Goal: Task Accomplishment & Management: Manage account settings

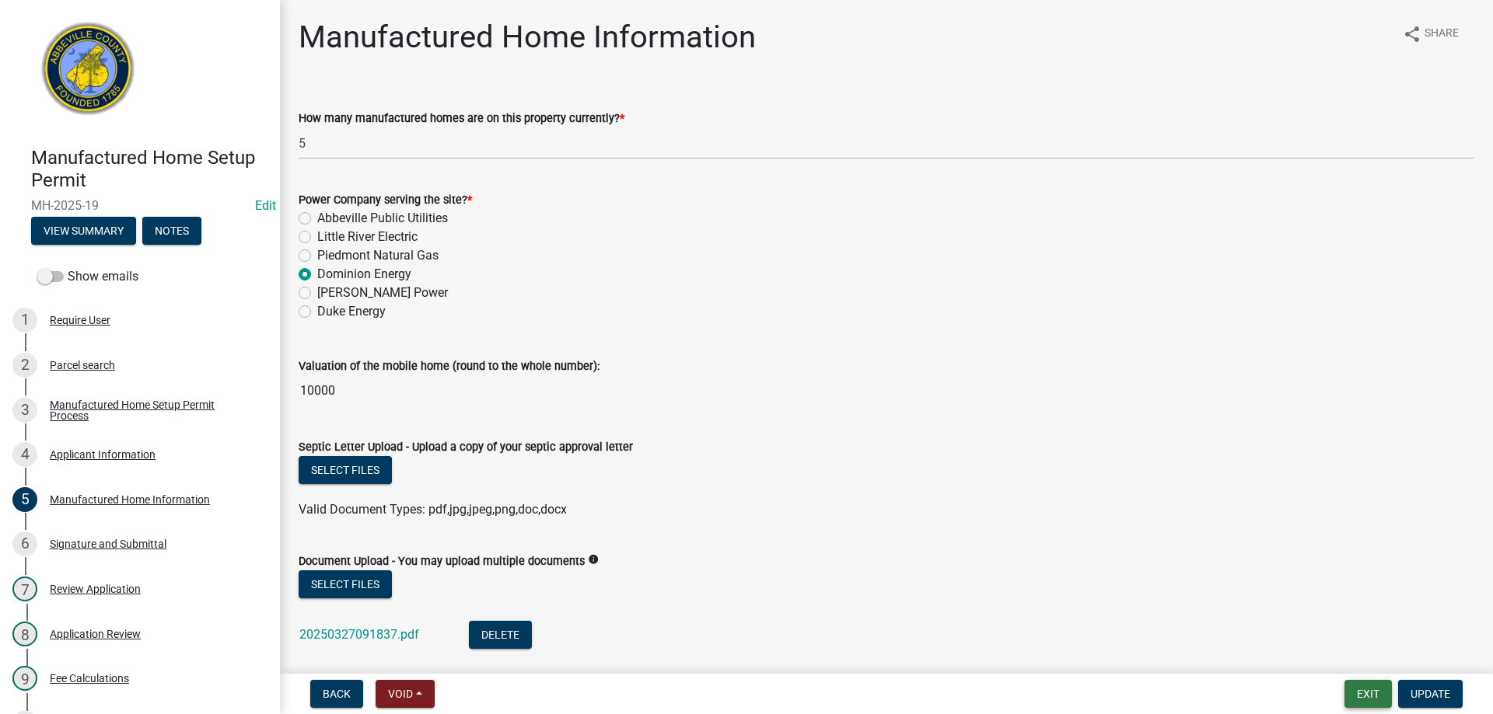
click at [1371, 687] on button "Exit" at bounding box center [1367, 694] width 47 height 28
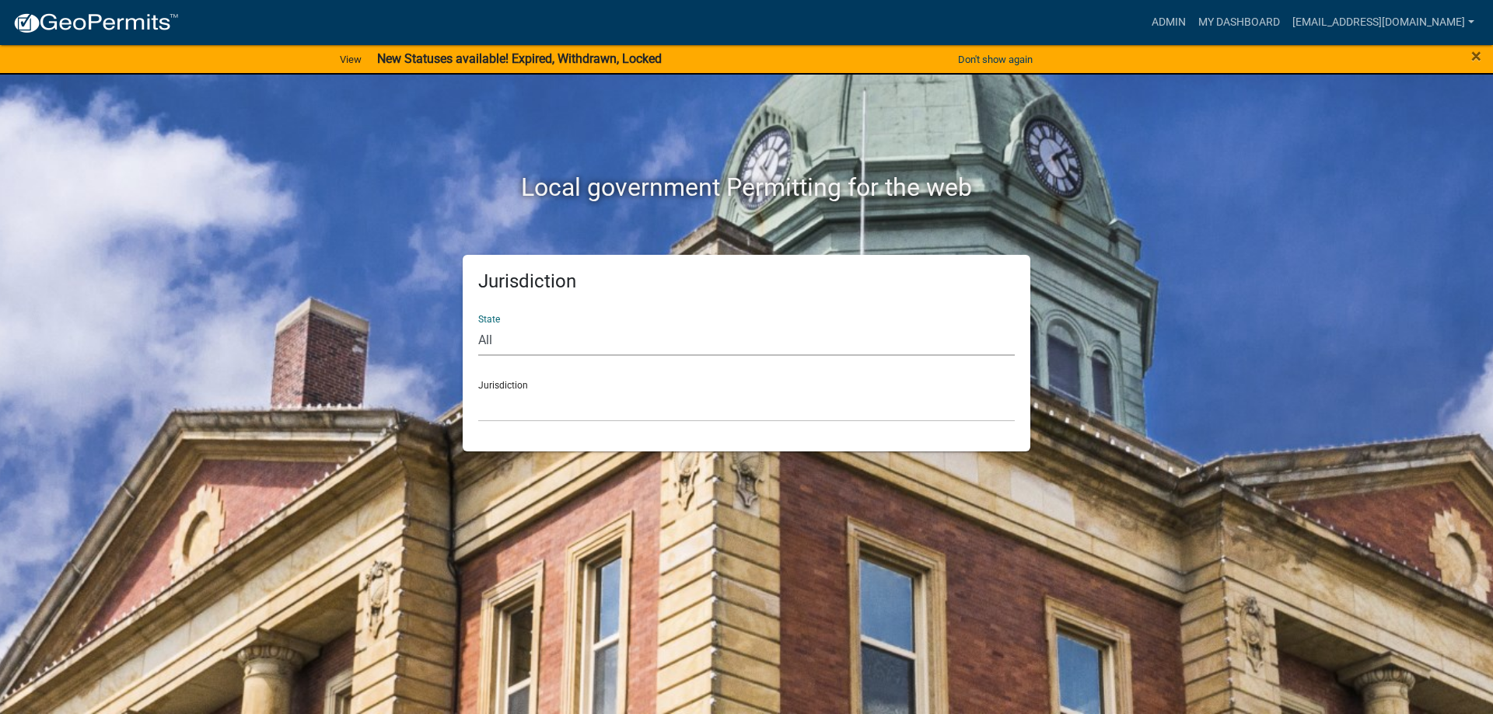
click at [603, 347] on select "All [US_STATE] [US_STATE] [US_STATE] [US_STATE] [US_STATE] [US_STATE] [US_STATE…" at bounding box center [746, 340] width 536 height 32
select select "[US_STATE]"
click at [478, 324] on select "All [US_STATE] [US_STATE] [US_STATE] [US_STATE] [US_STATE] [US_STATE] [US_STATE…" at bounding box center [746, 340] width 536 height 32
click at [575, 395] on select "[GEOGRAPHIC_DATA], [US_STATE] [GEOGRAPHIC_DATA], [US_STATE]" at bounding box center [746, 406] width 536 height 32
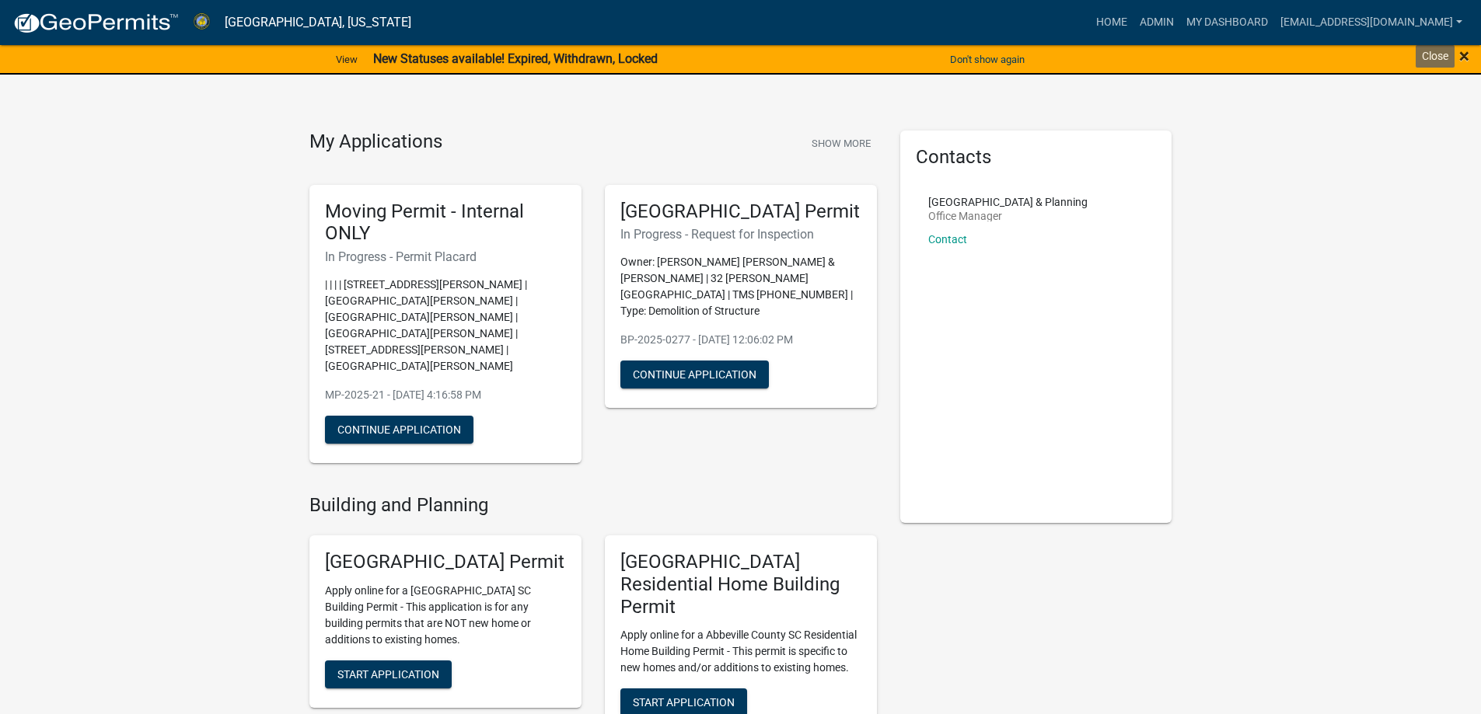
click at [1466, 58] on span "×" at bounding box center [1464, 56] width 10 height 22
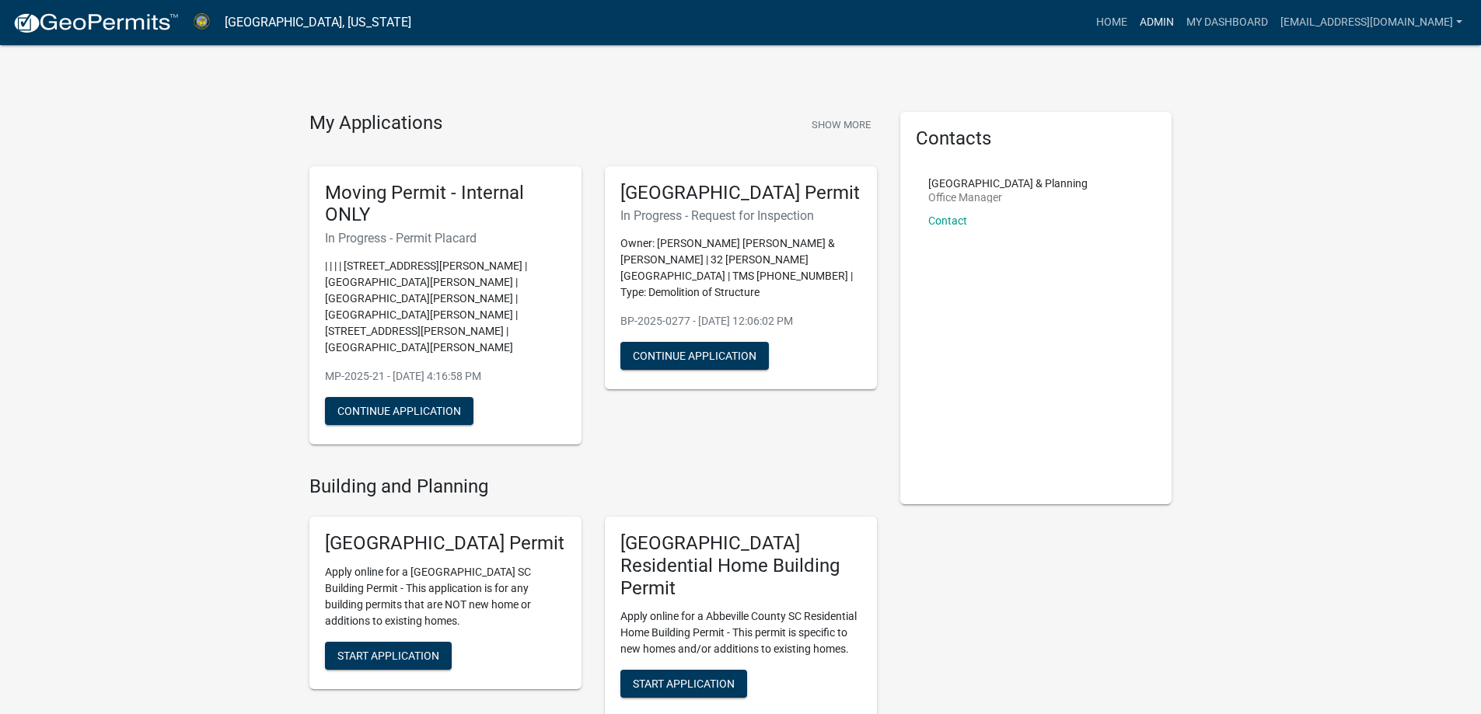
click at [1134, 20] on link "Admin" at bounding box center [1157, 23] width 47 height 30
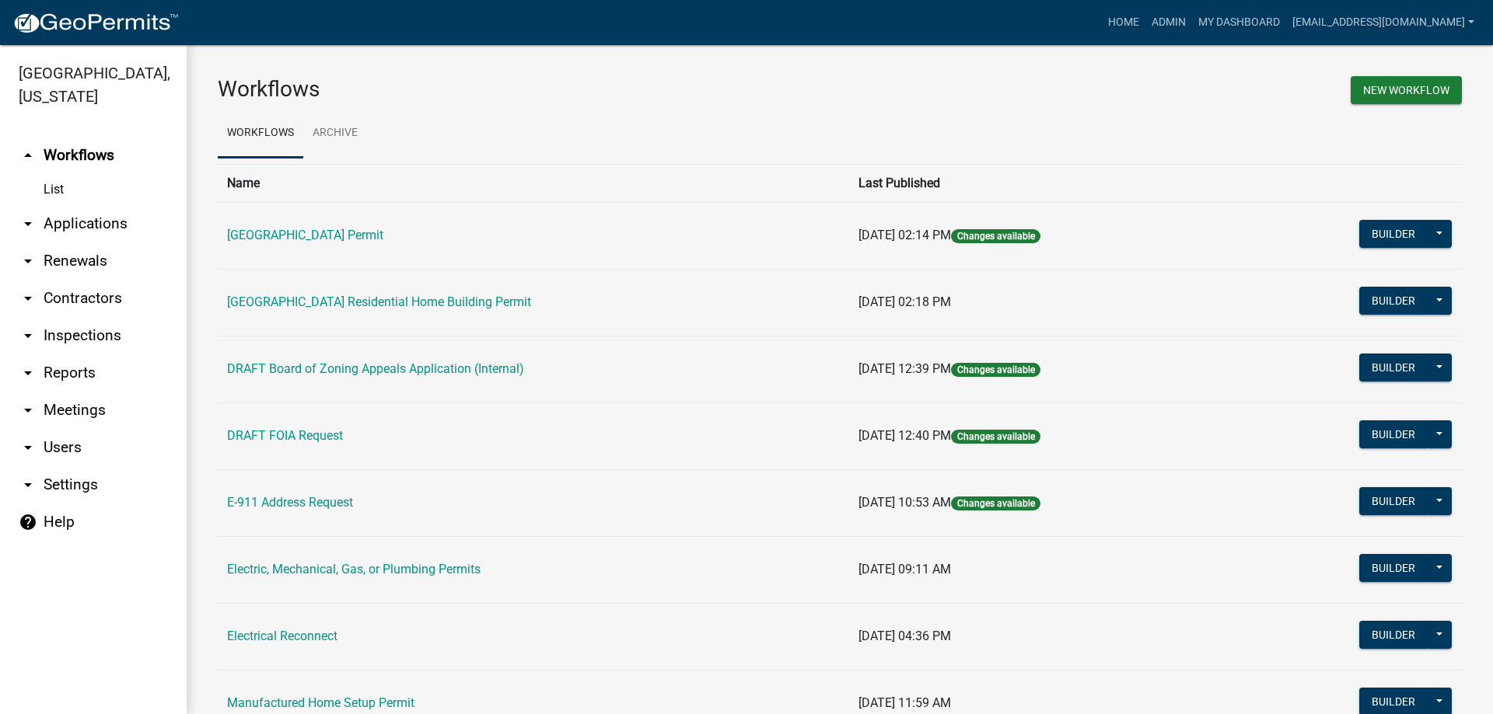
click at [61, 186] on link "List" at bounding box center [93, 189] width 187 height 31
click at [82, 218] on link "arrow_drop_down Applications" at bounding box center [93, 223] width 187 height 37
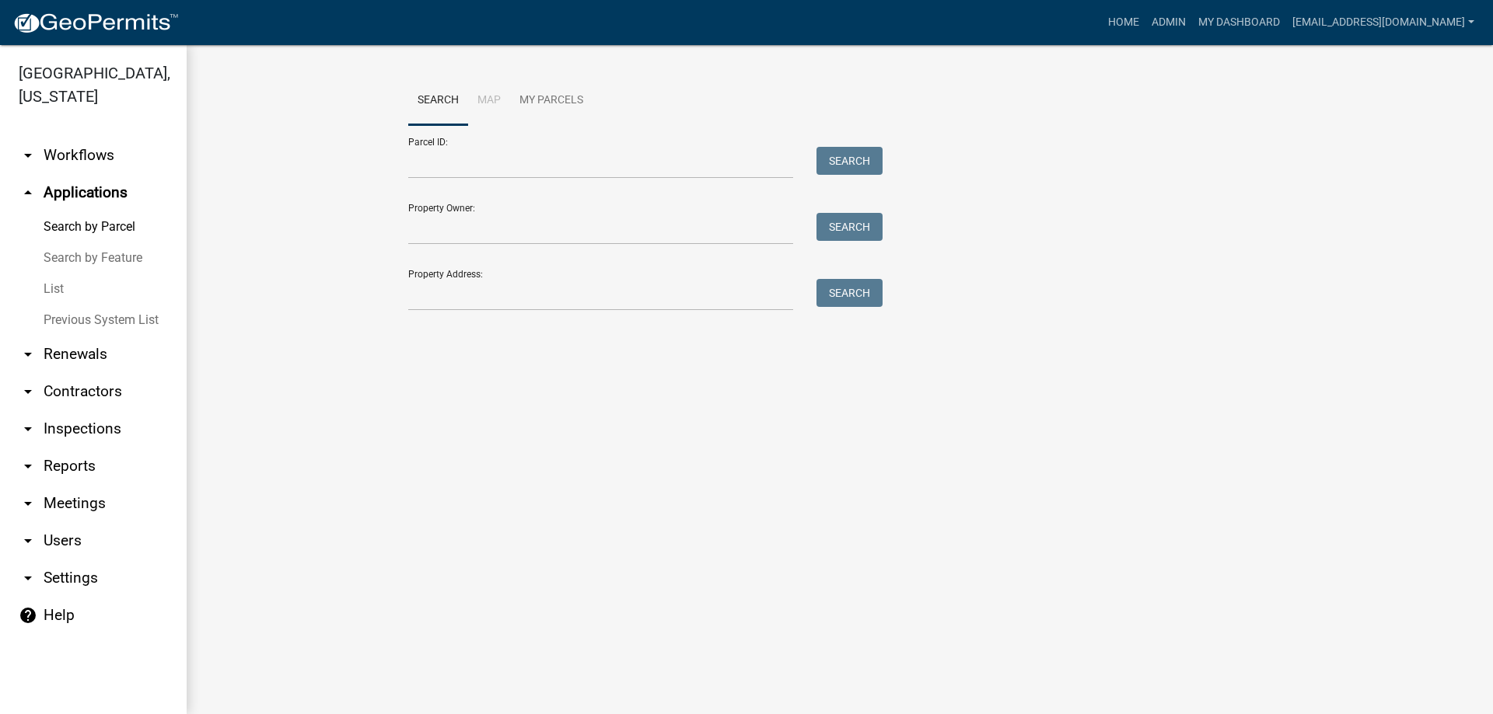
click at [59, 288] on link "List" at bounding box center [93, 289] width 187 height 31
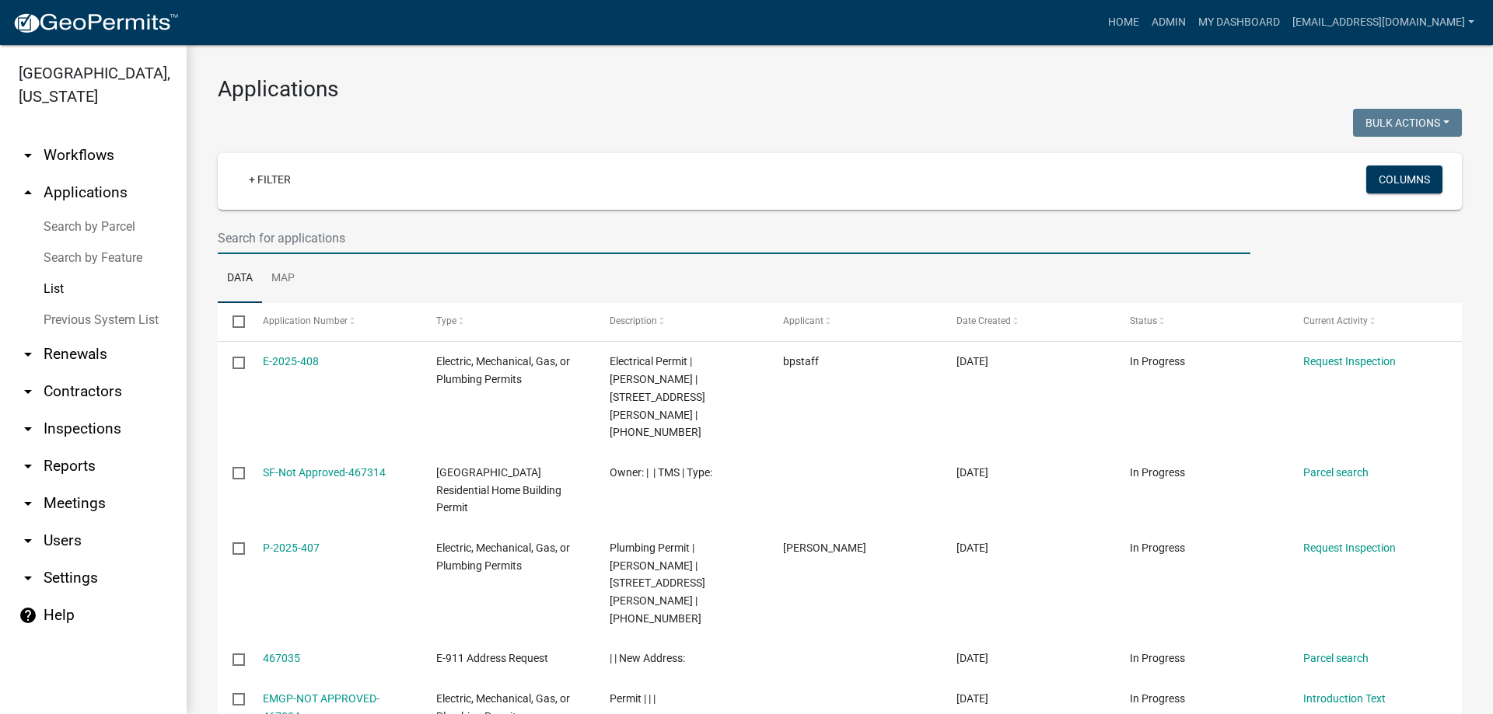
click at [366, 239] on input "text" at bounding box center [734, 238] width 1032 height 32
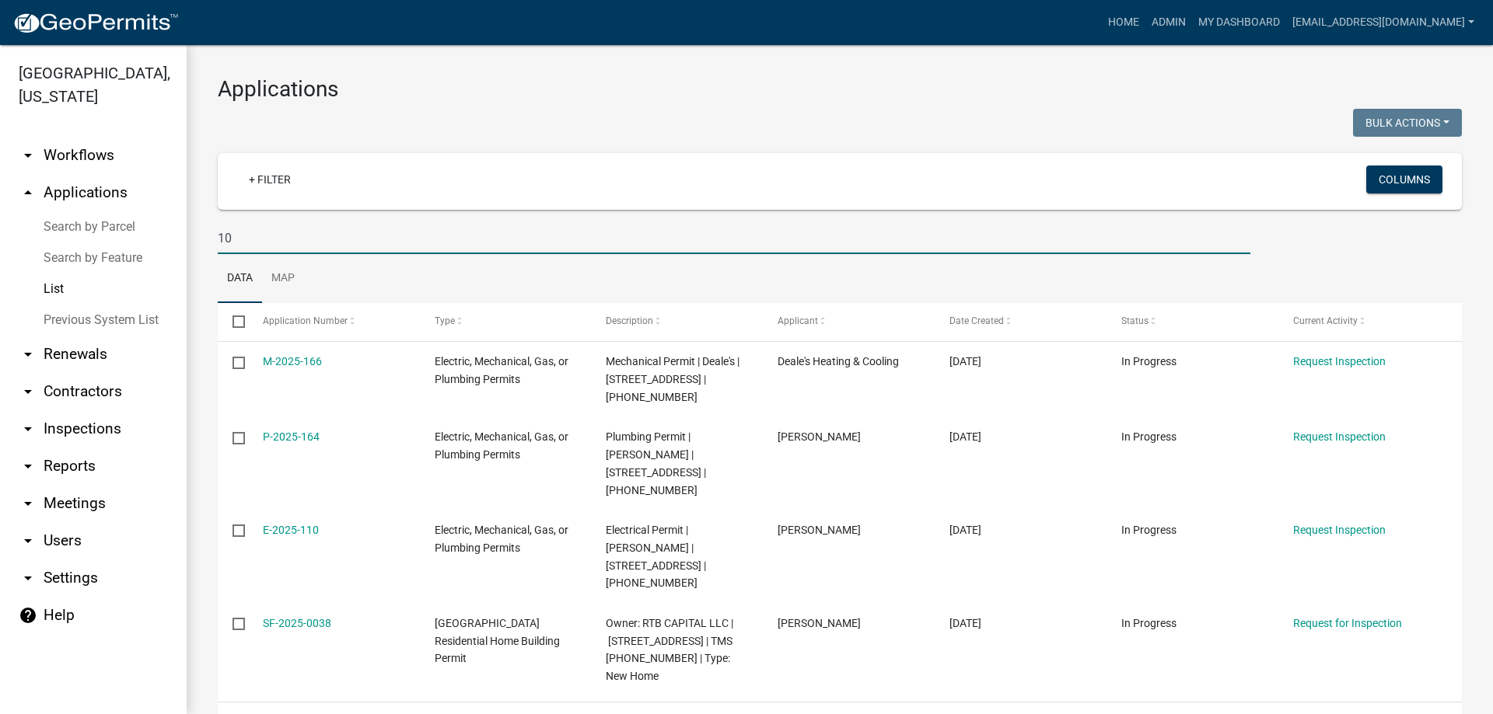
type input "1"
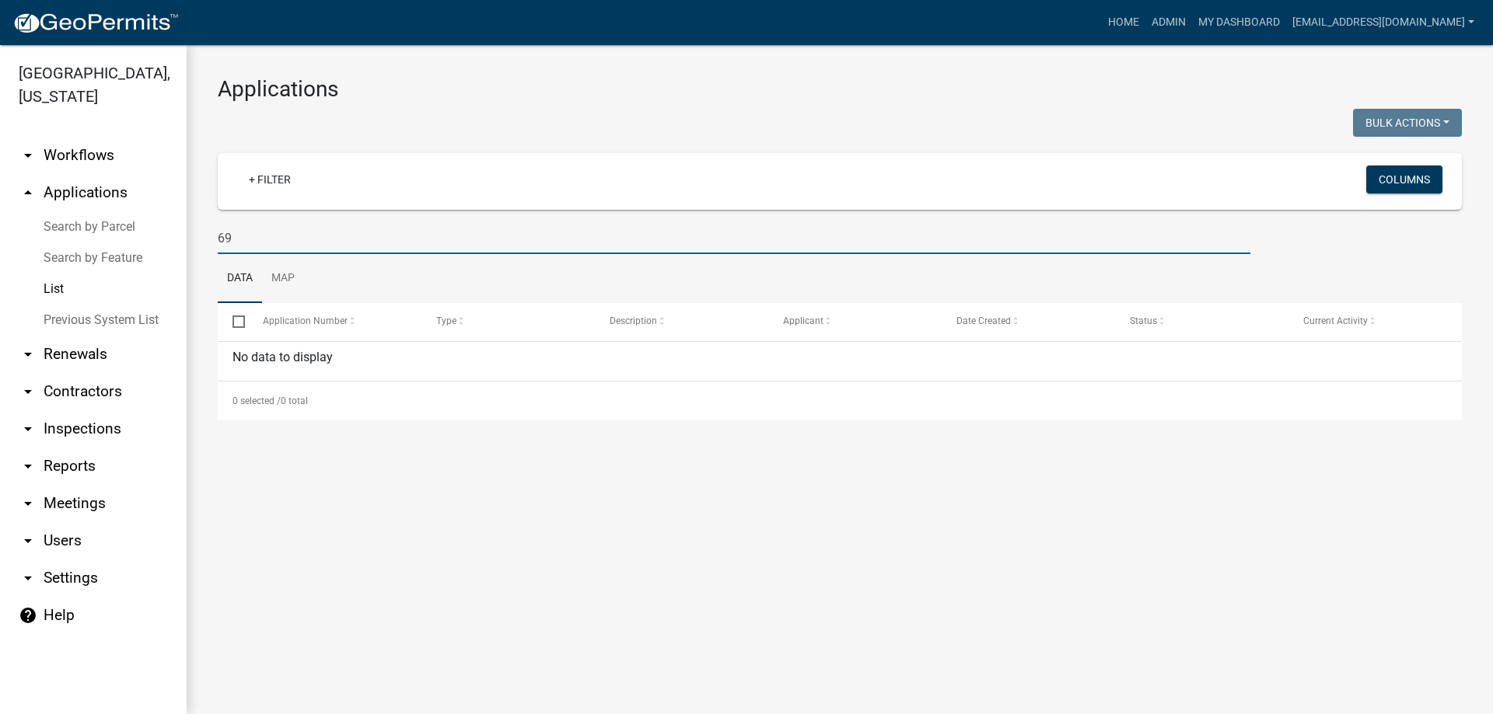
type input "6"
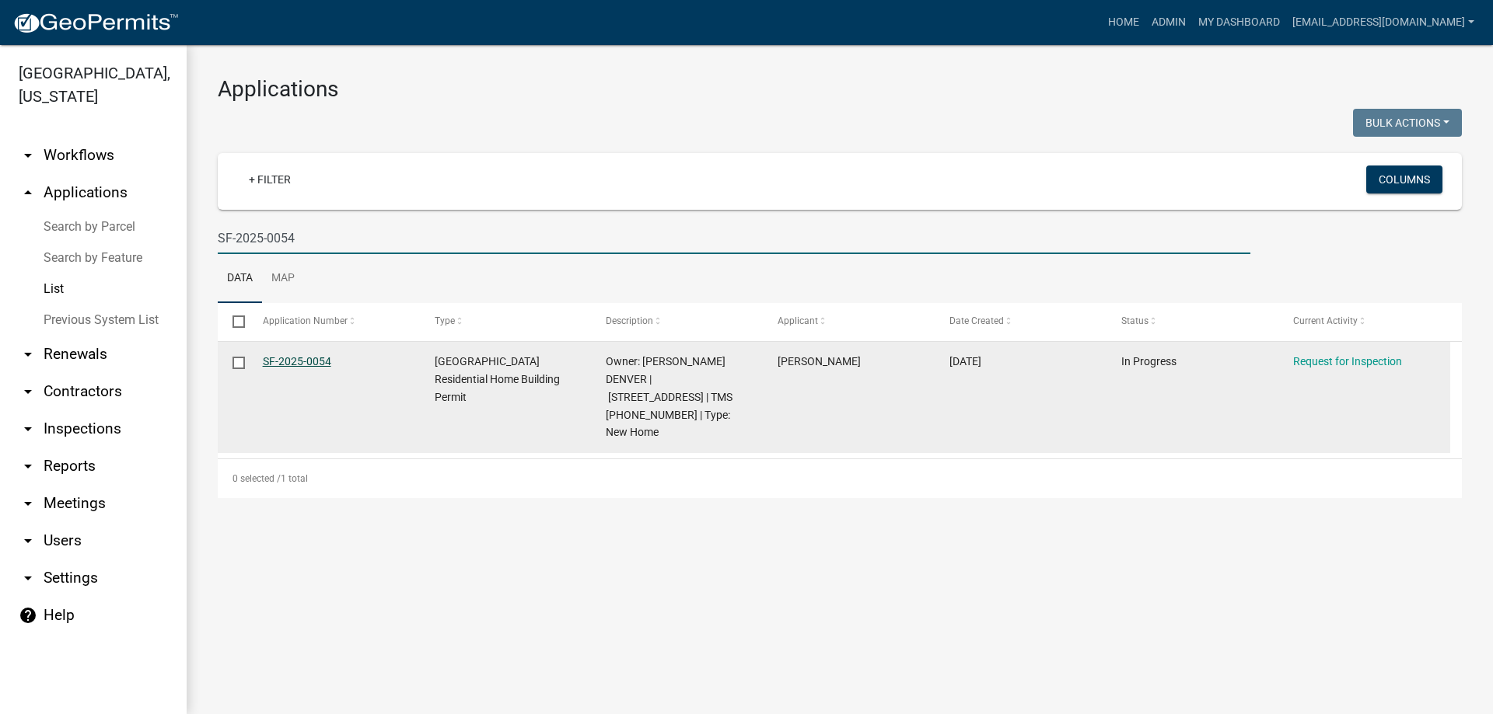
type input "SF-2025-0054"
click at [302, 358] on link "SF-2025-0054" at bounding box center [297, 361] width 68 height 12
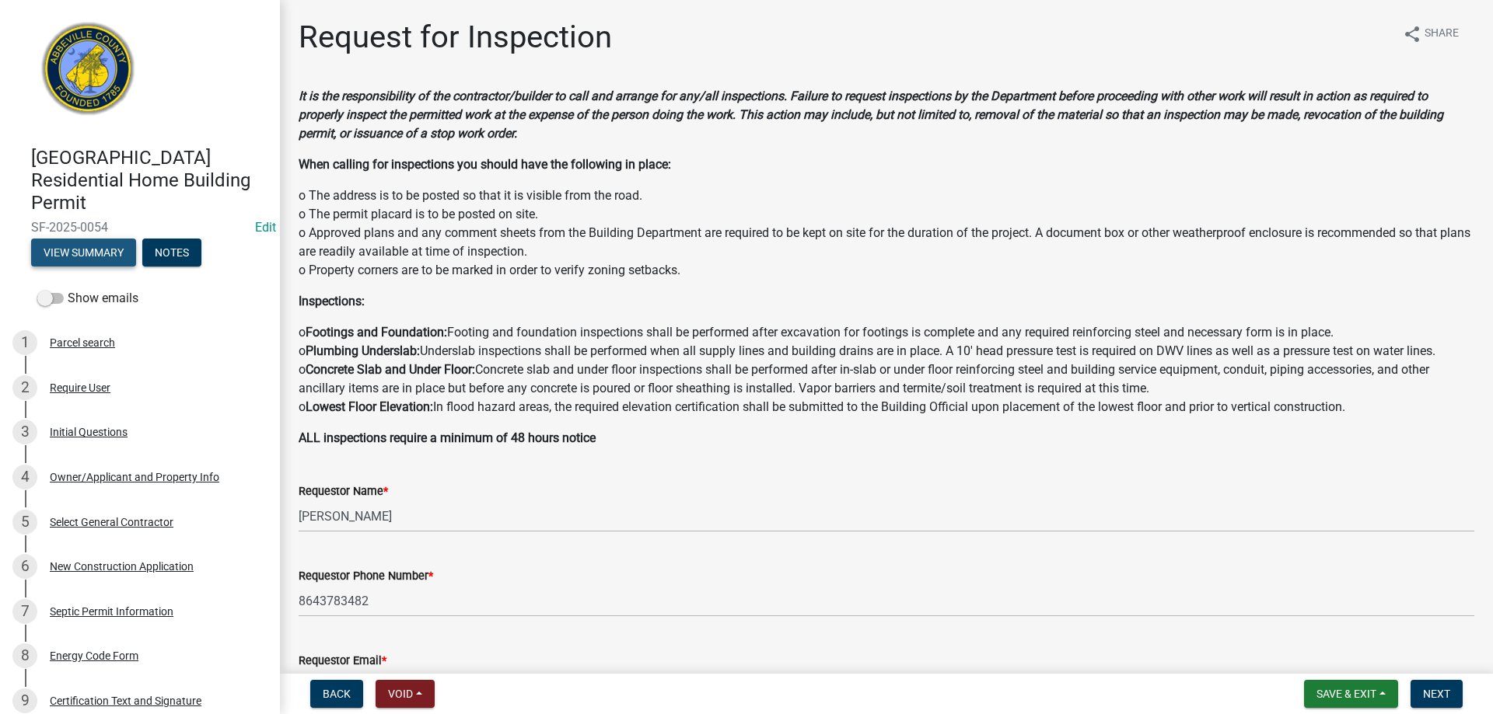
click at [97, 250] on button "View Summary" at bounding box center [83, 253] width 105 height 28
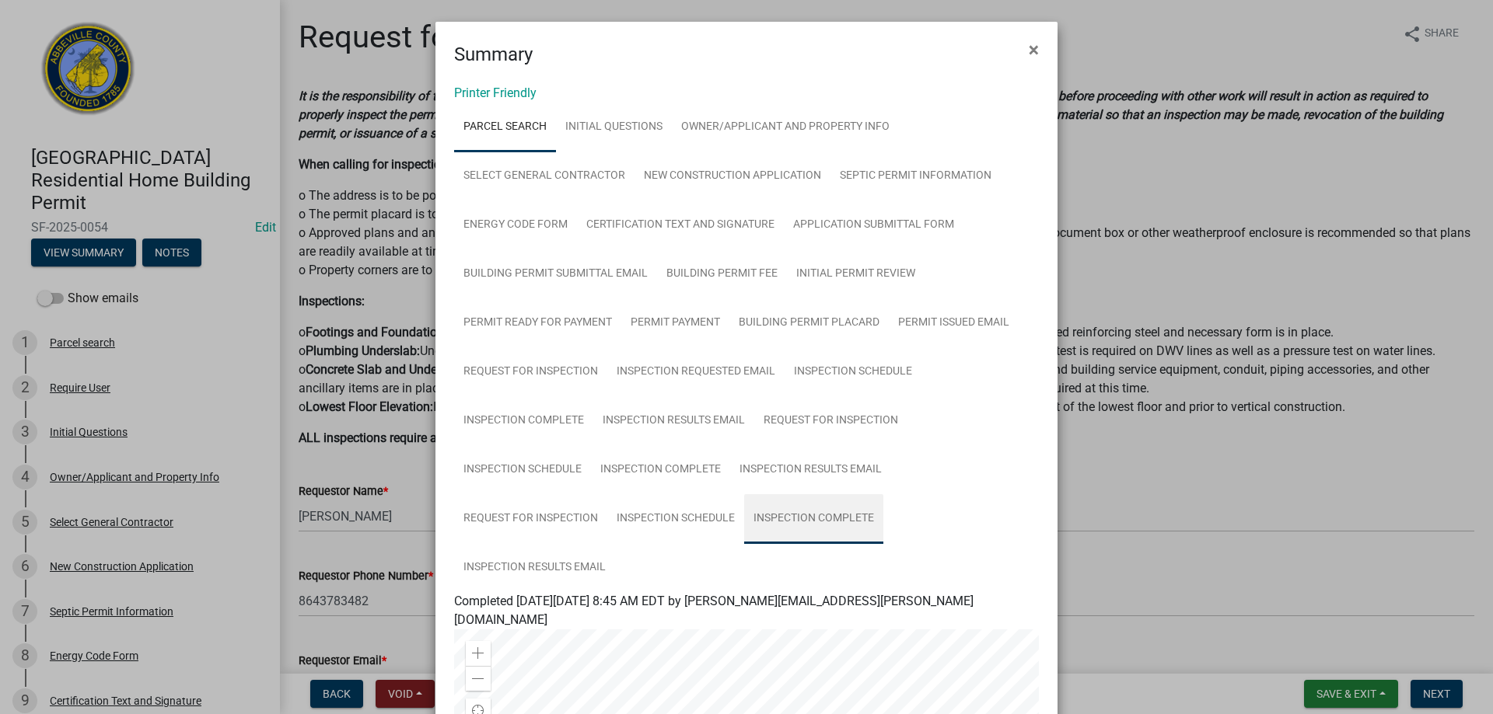
click at [803, 515] on link "Inspection Complete" at bounding box center [813, 519] width 139 height 50
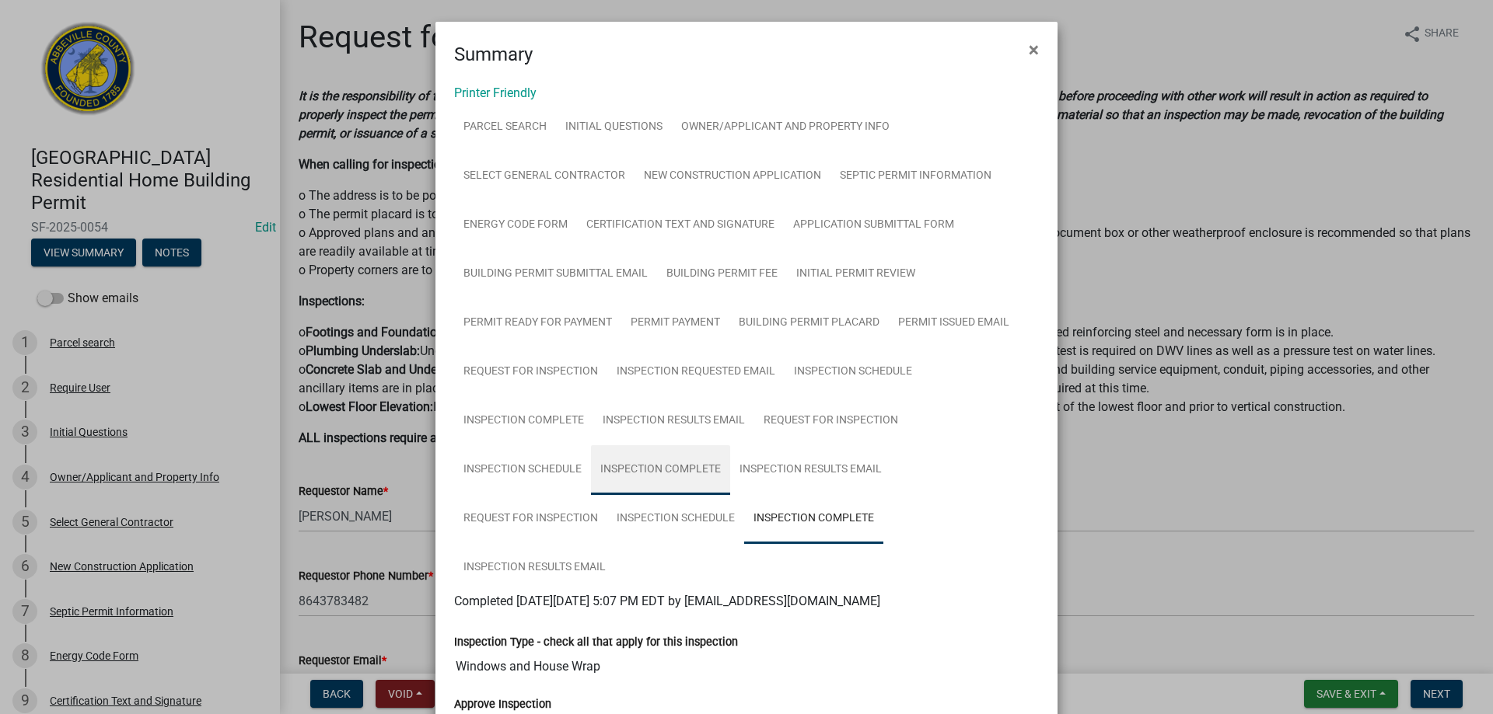
click at [648, 464] on link "Inspection Complete" at bounding box center [660, 470] width 139 height 50
click at [1029, 52] on span "×" at bounding box center [1034, 50] width 10 height 22
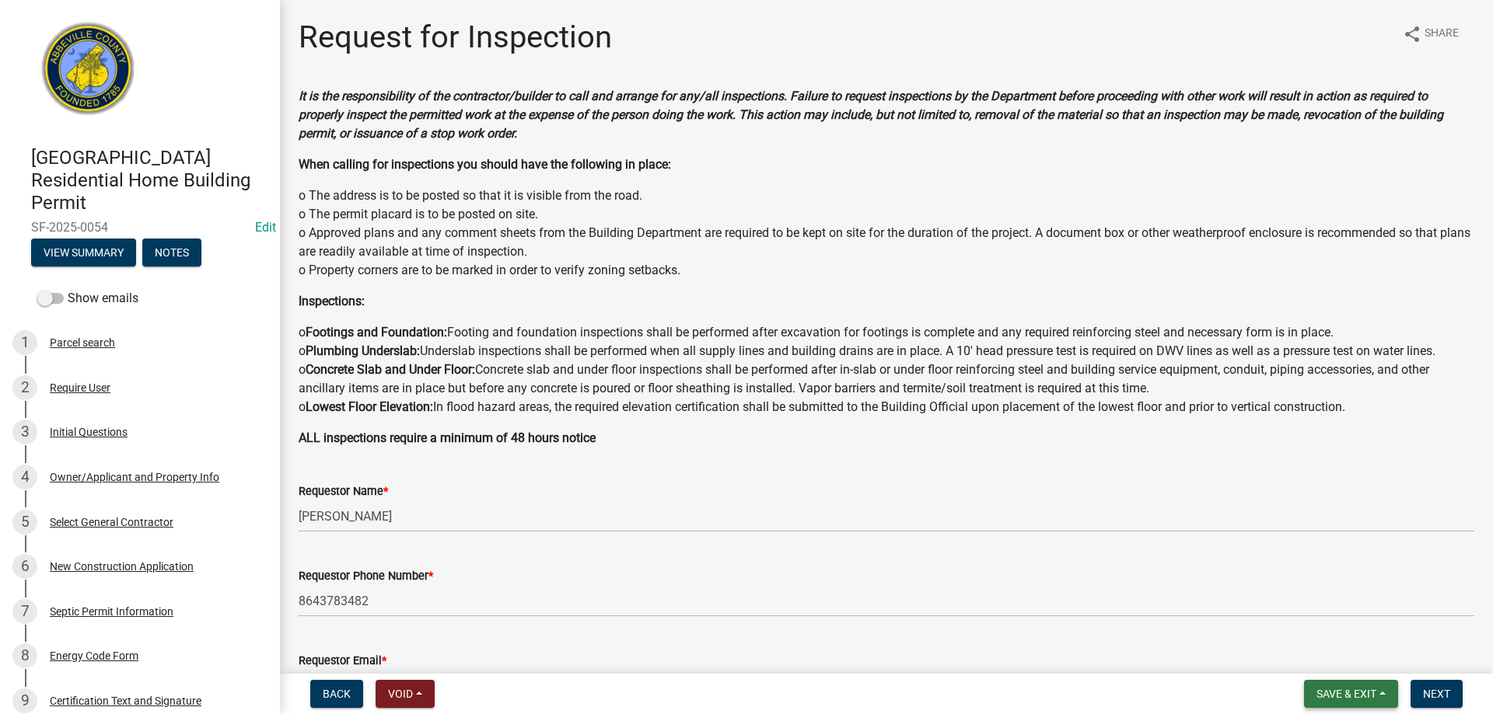
click at [1350, 690] on span "Save & Exit" at bounding box center [1346, 694] width 60 height 12
click at [1326, 649] on button "Save & Exit" at bounding box center [1335, 653] width 124 height 37
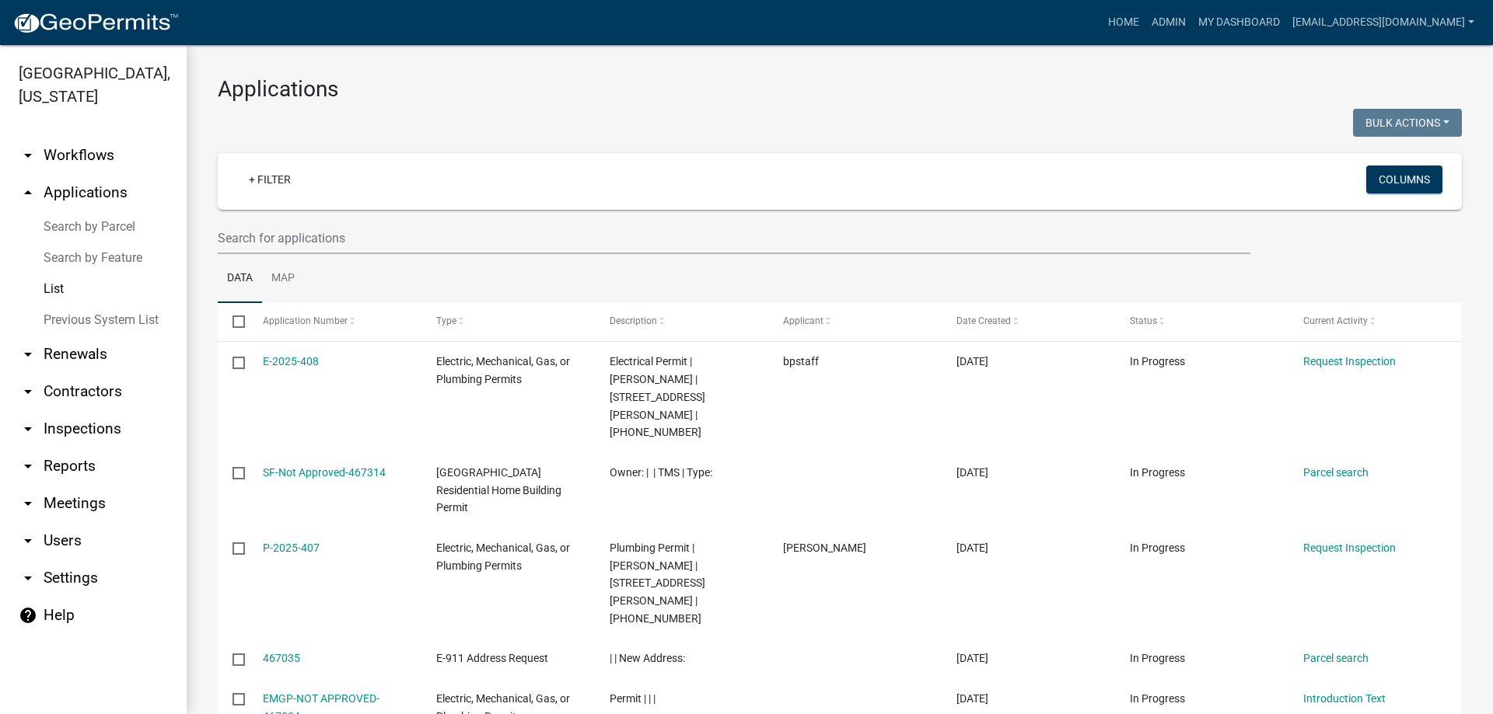
click at [54, 288] on link "List" at bounding box center [93, 289] width 187 height 31
click at [350, 239] on input "text" at bounding box center [734, 238] width 1032 height 32
click at [94, 256] on link "Search by Feature" at bounding box center [93, 258] width 187 height 31
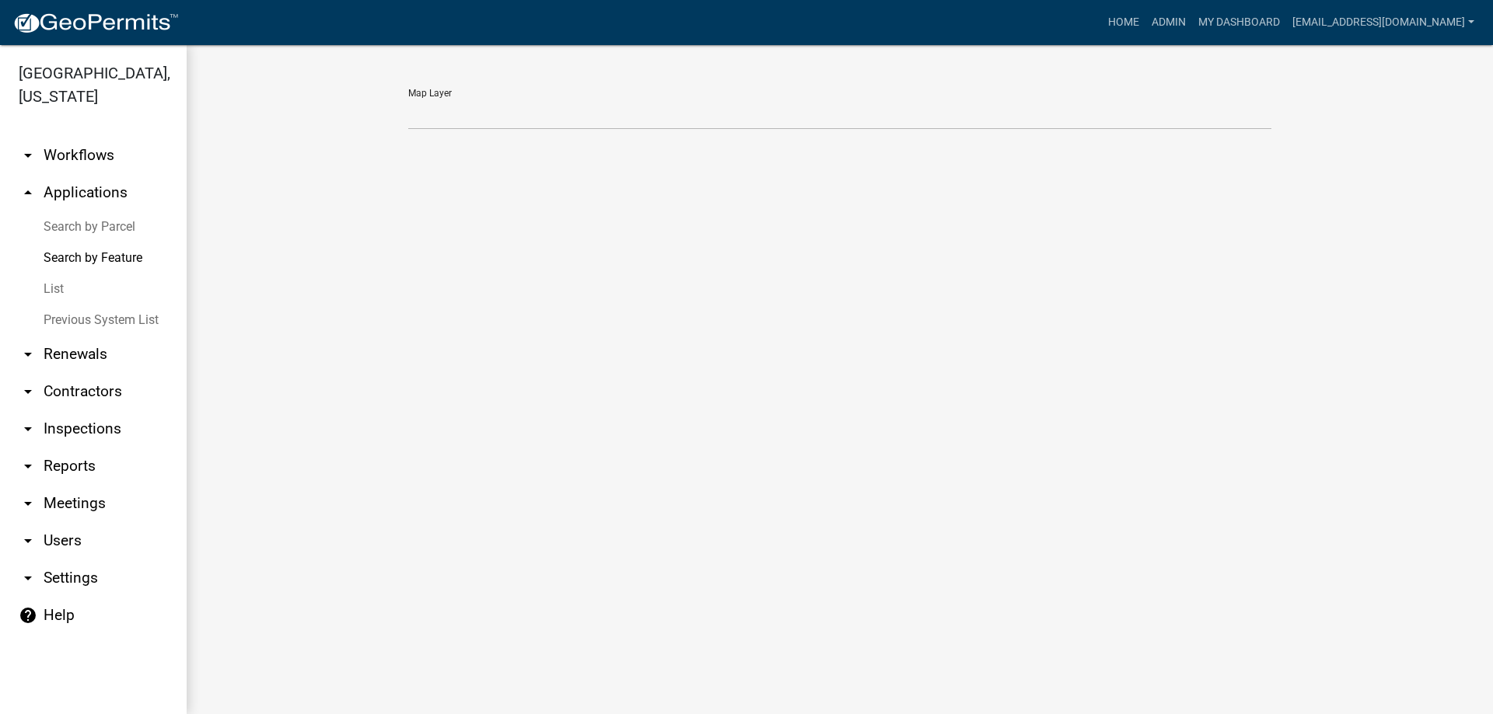
click at [99, 227] on link "Search by Parcel" at bounding box center [93, 226] width 187 height 31
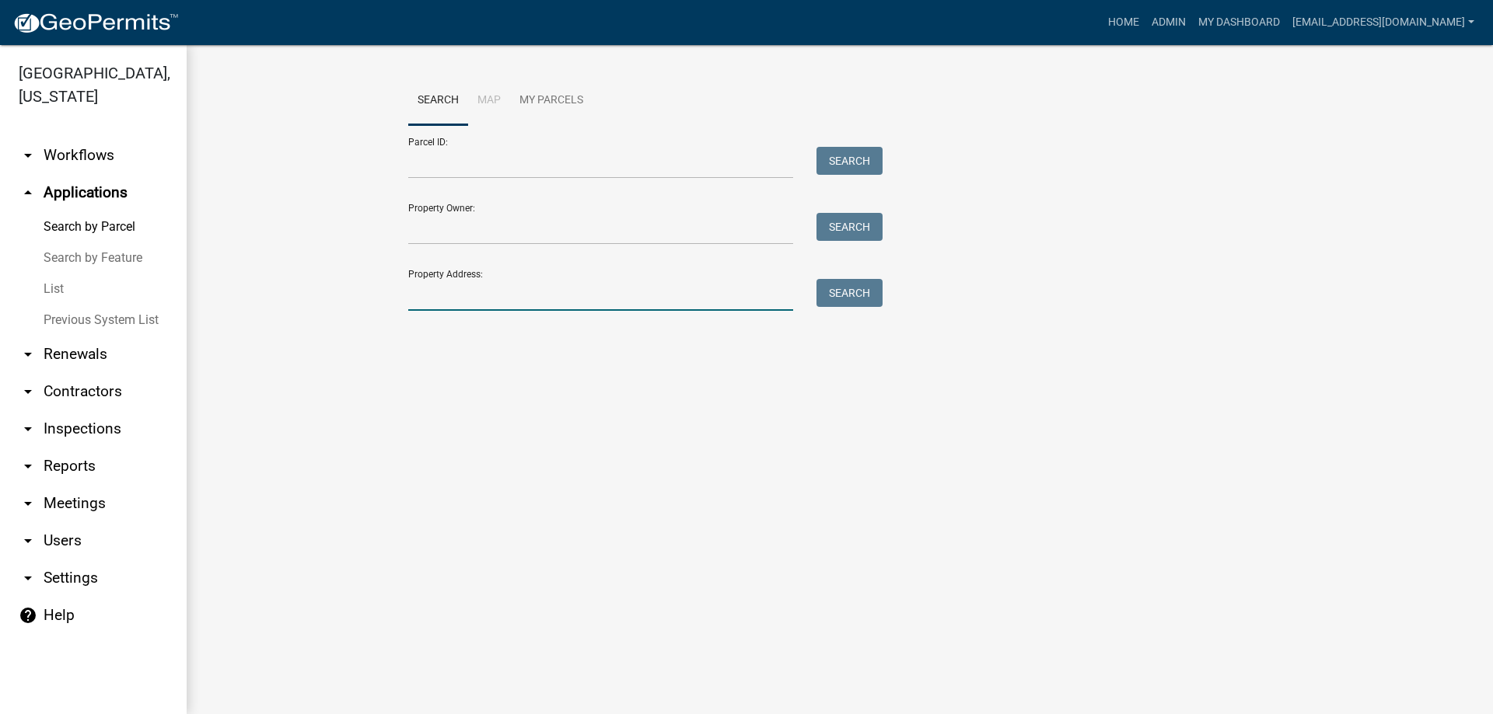
click at [499, 288] on input "Property Address:" at bounding box center [600, 295] width 385 height 32
type input "[STREET_ADDRESS]"
click at [845, 292] on button "Search" at bounding box center [849, 293] width 66 height 28
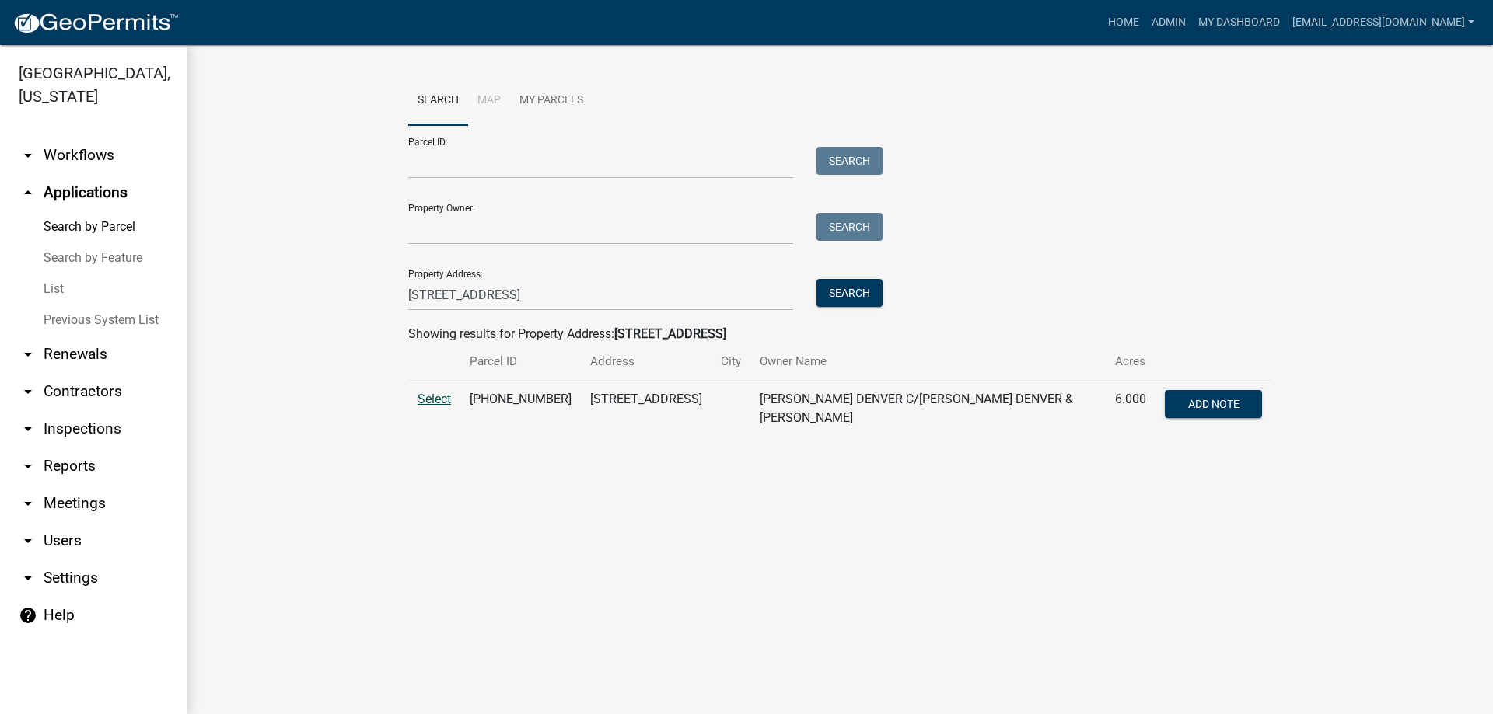
click at [435, 400] on span "Select" at bounding box center [434, 399] width 33 height 15
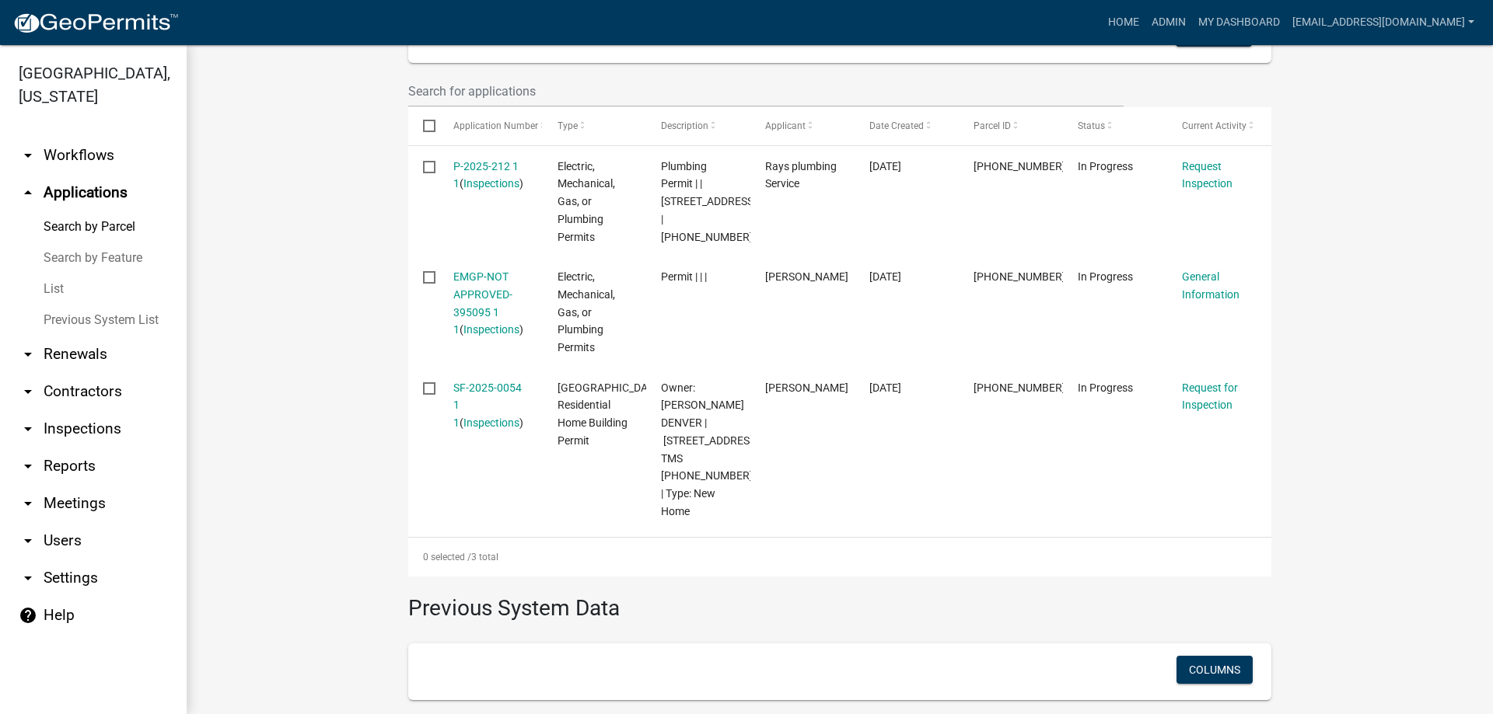
scroll to position [498, 0]
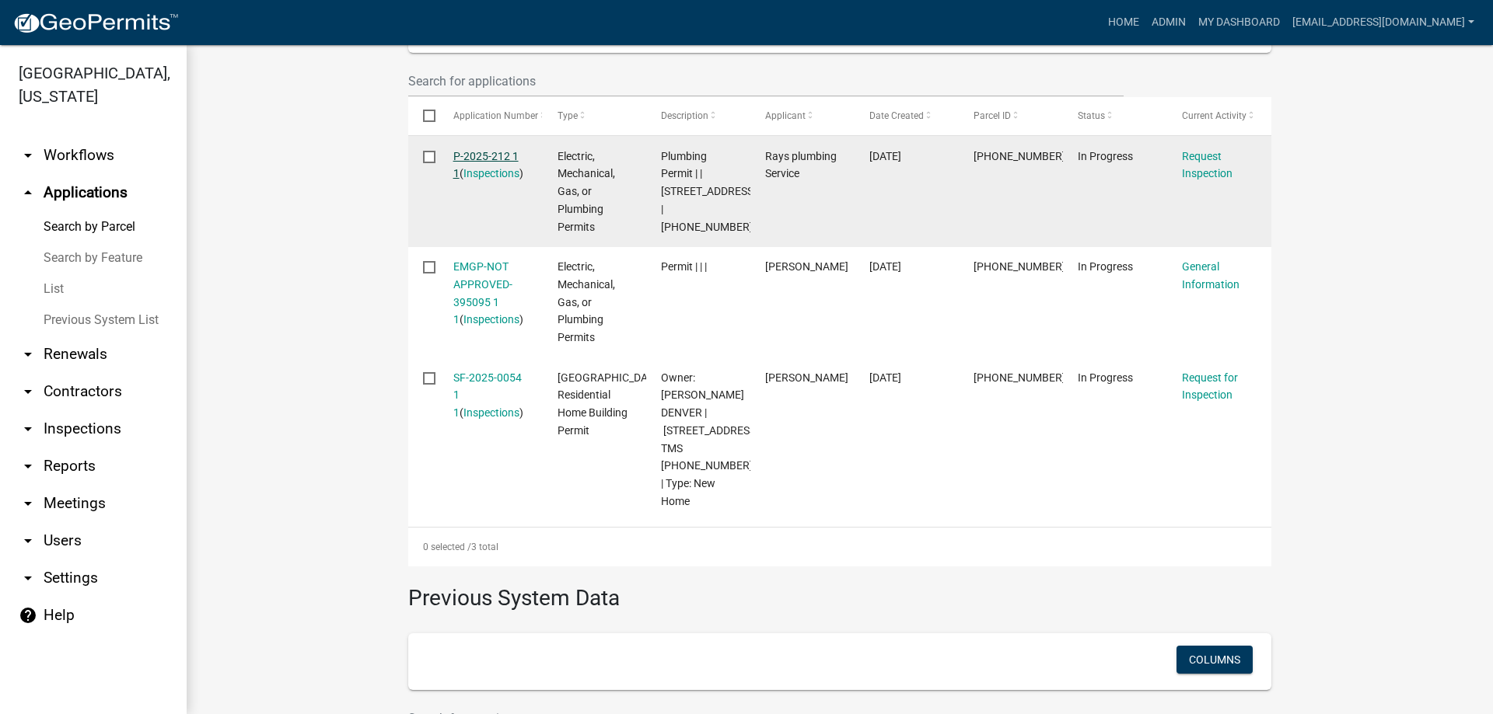
click at [475, 154] on link "P-2025-212 1 1" at bounding box center [485, 165] width 65 height 30
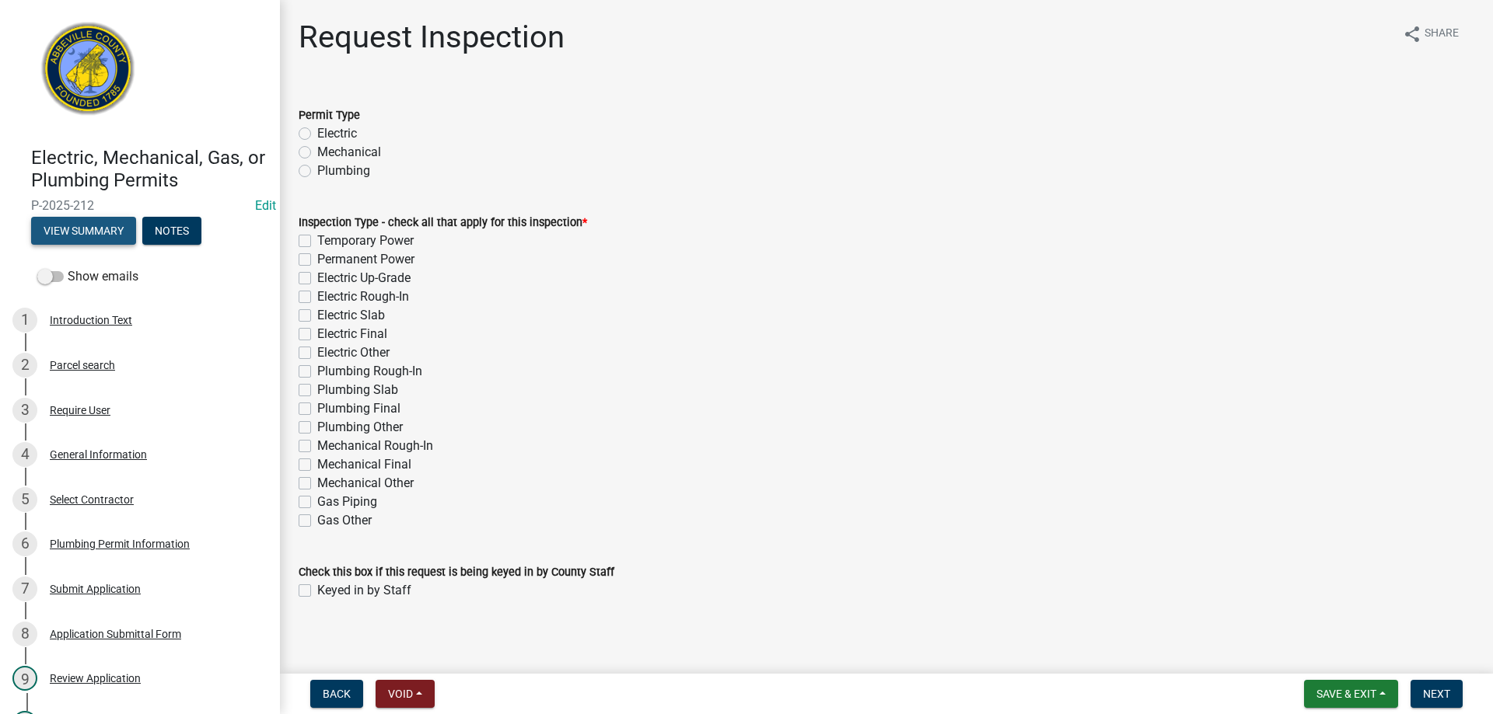
click at [96, 230] on button "View Summary" at bounding box center [83, 231] width 105 height 28
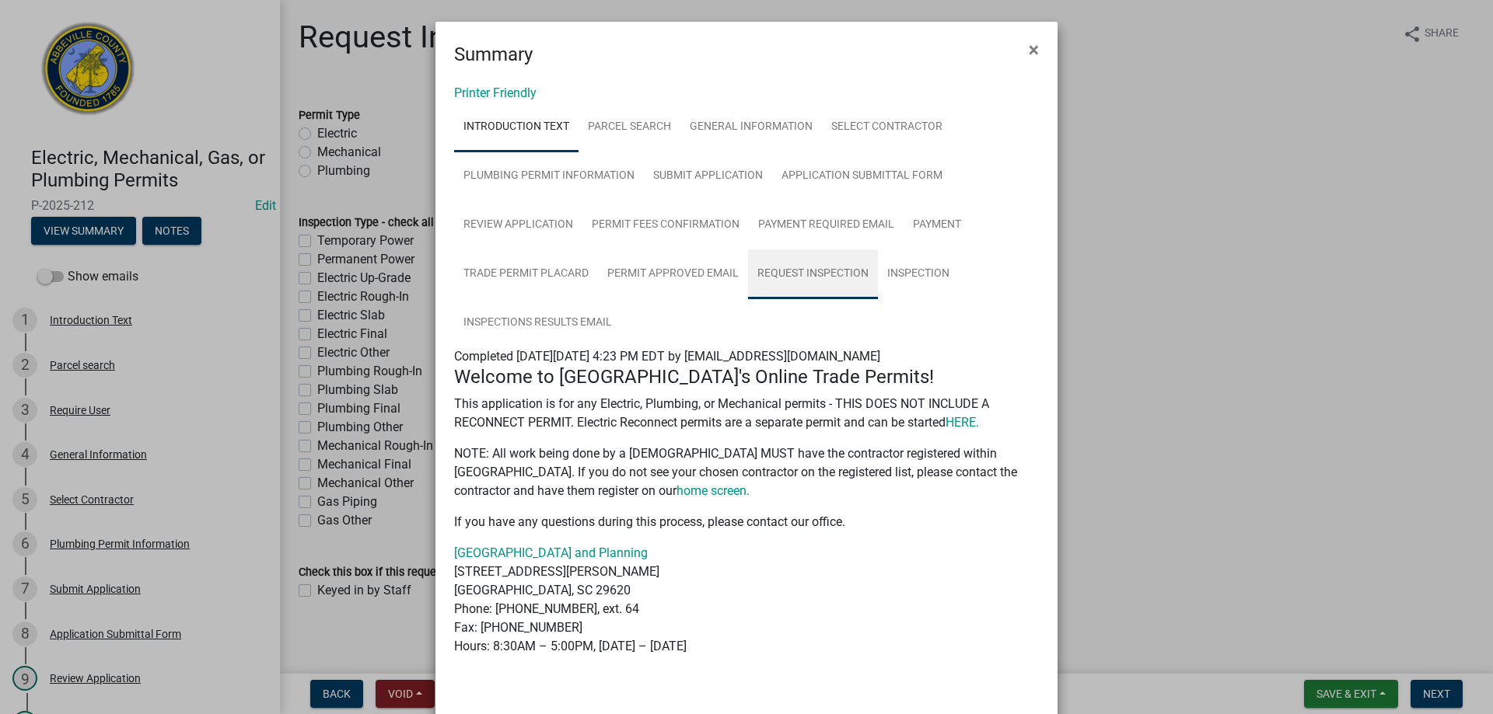
click at [800, 270] on link "Request Inspection" at bounding box center [813, 275] width 130 height 50
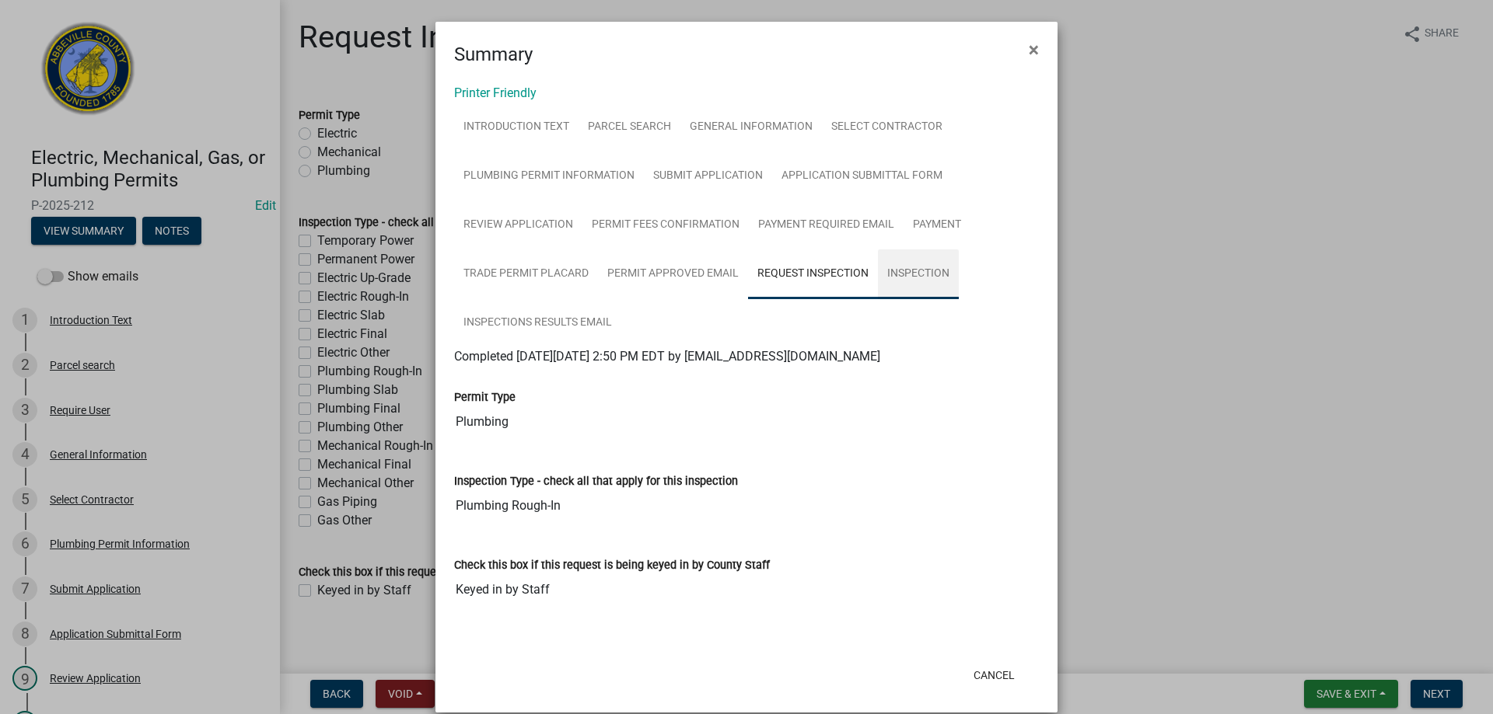
click at [903, 274] on link "Inspection" at bounding box center [918, 275] width 81 height 50
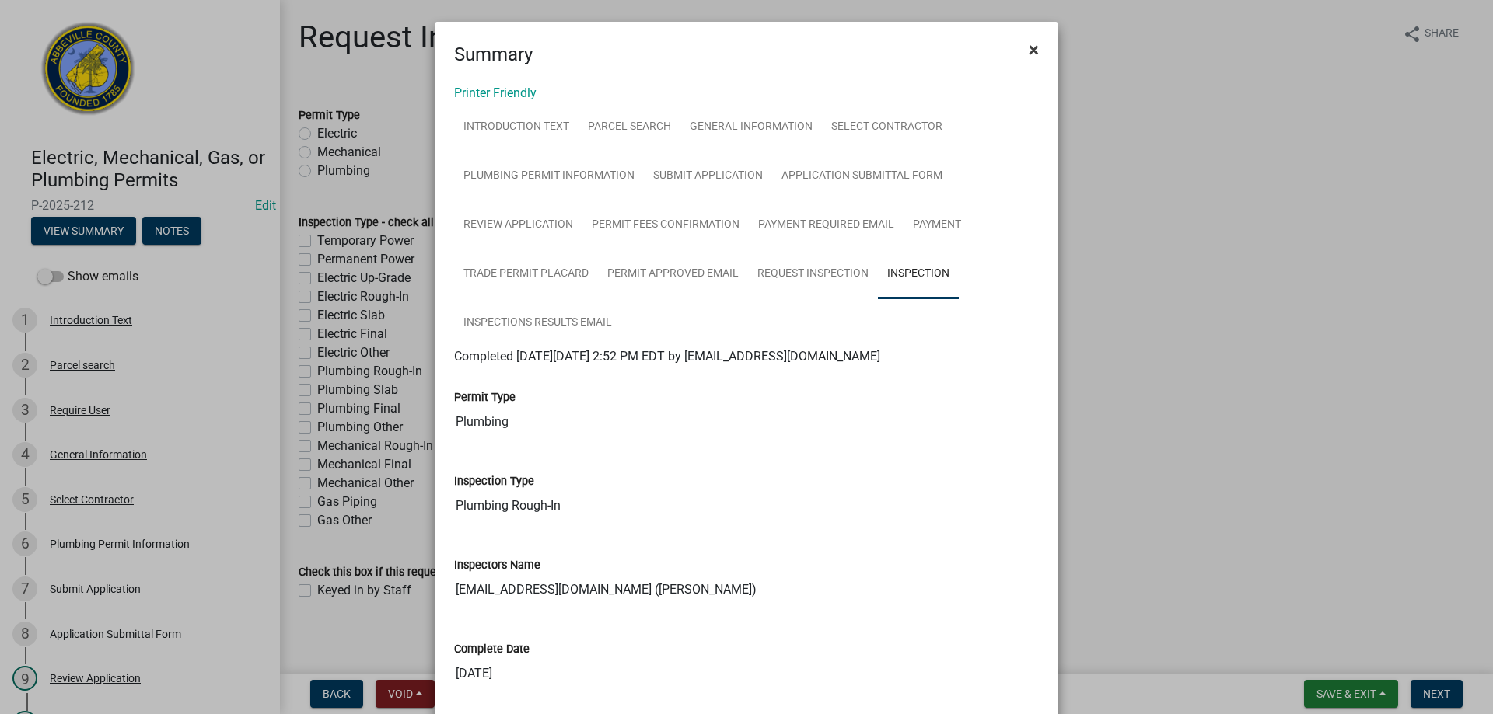
click at [1029, 51] on span "×" at bounding box center [1034, 50] width 10 height 22
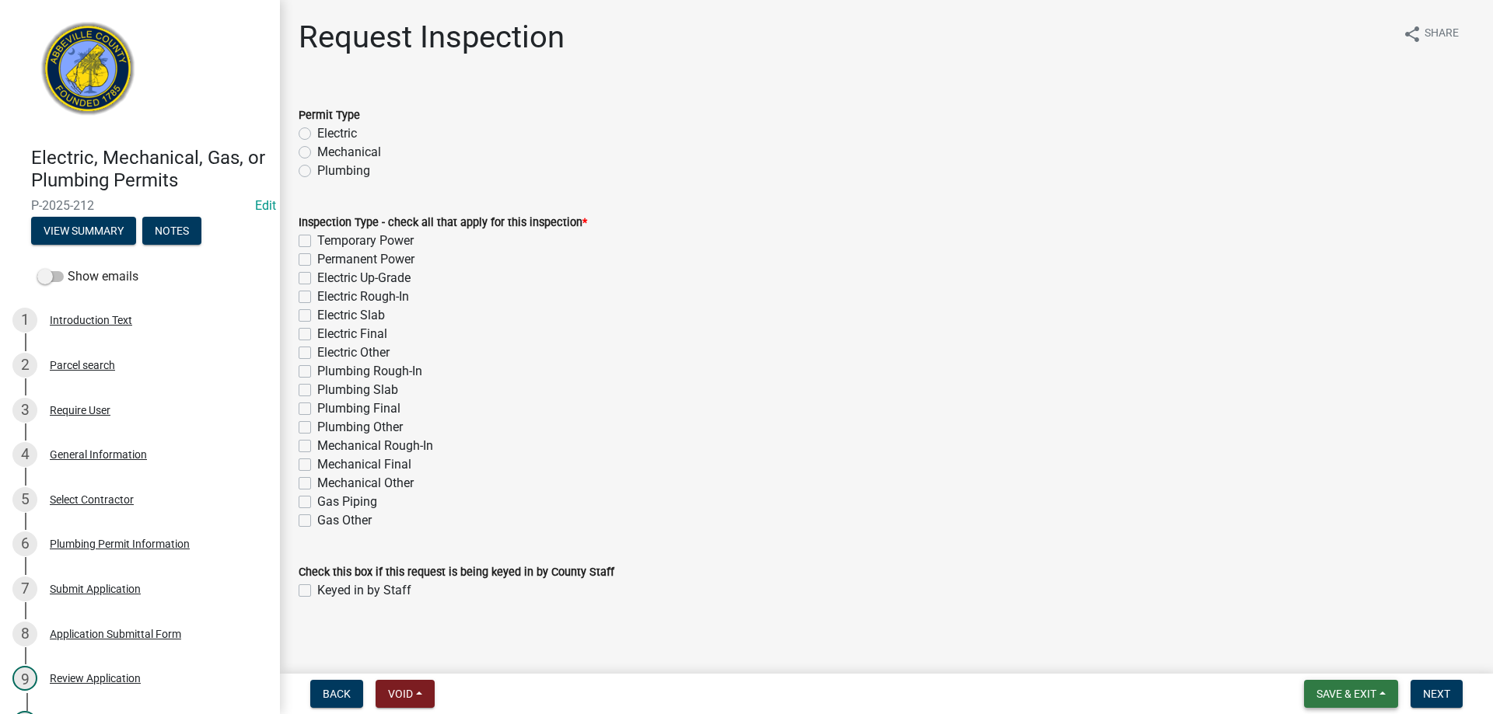
click at [1343, 691] on span "Save & Exit" at bounding box center [1346, 694] width 60 height 12
click at [1329, 651] on button "Save & Exit" at bounding box center [1335, 653] width 124 height 37
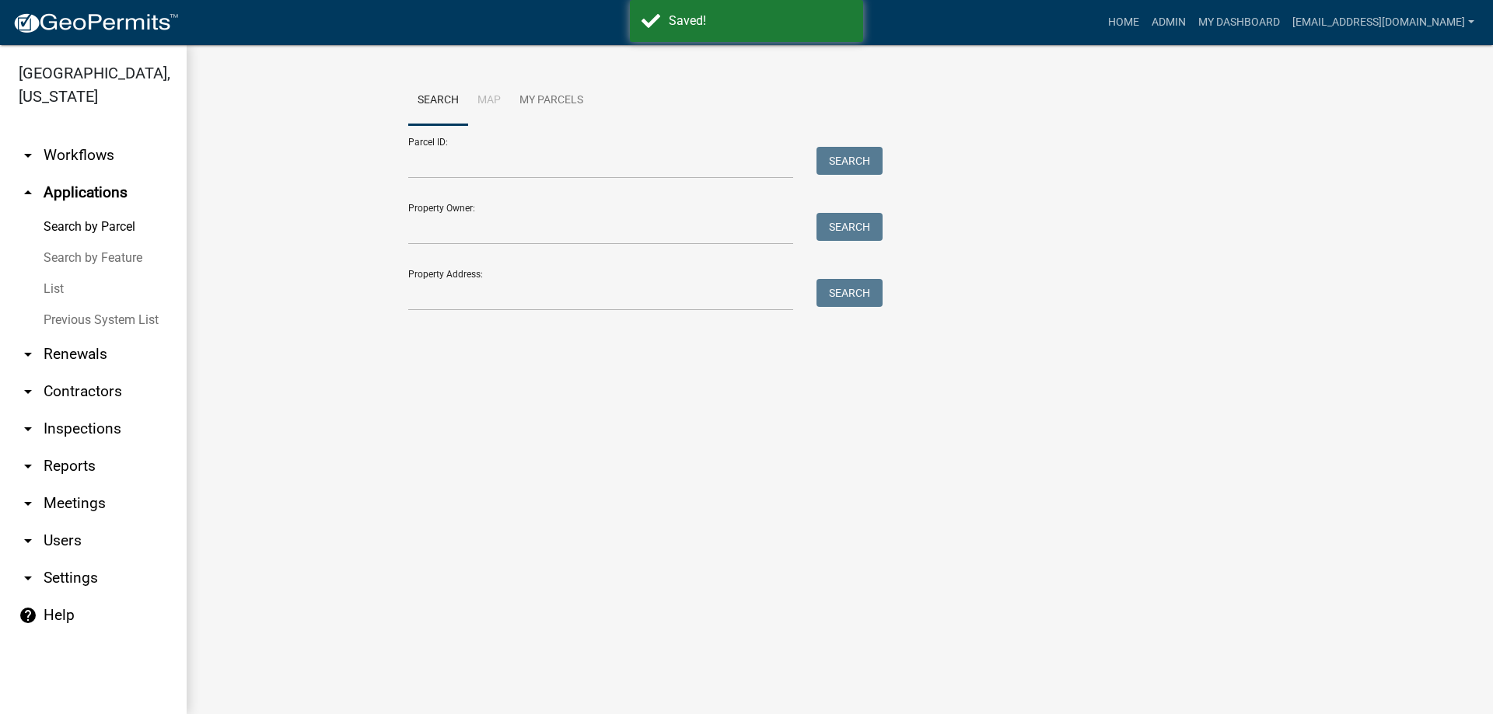
click at [49, 288] on link "List" at bounding box center [93, 289] width 187 height 31
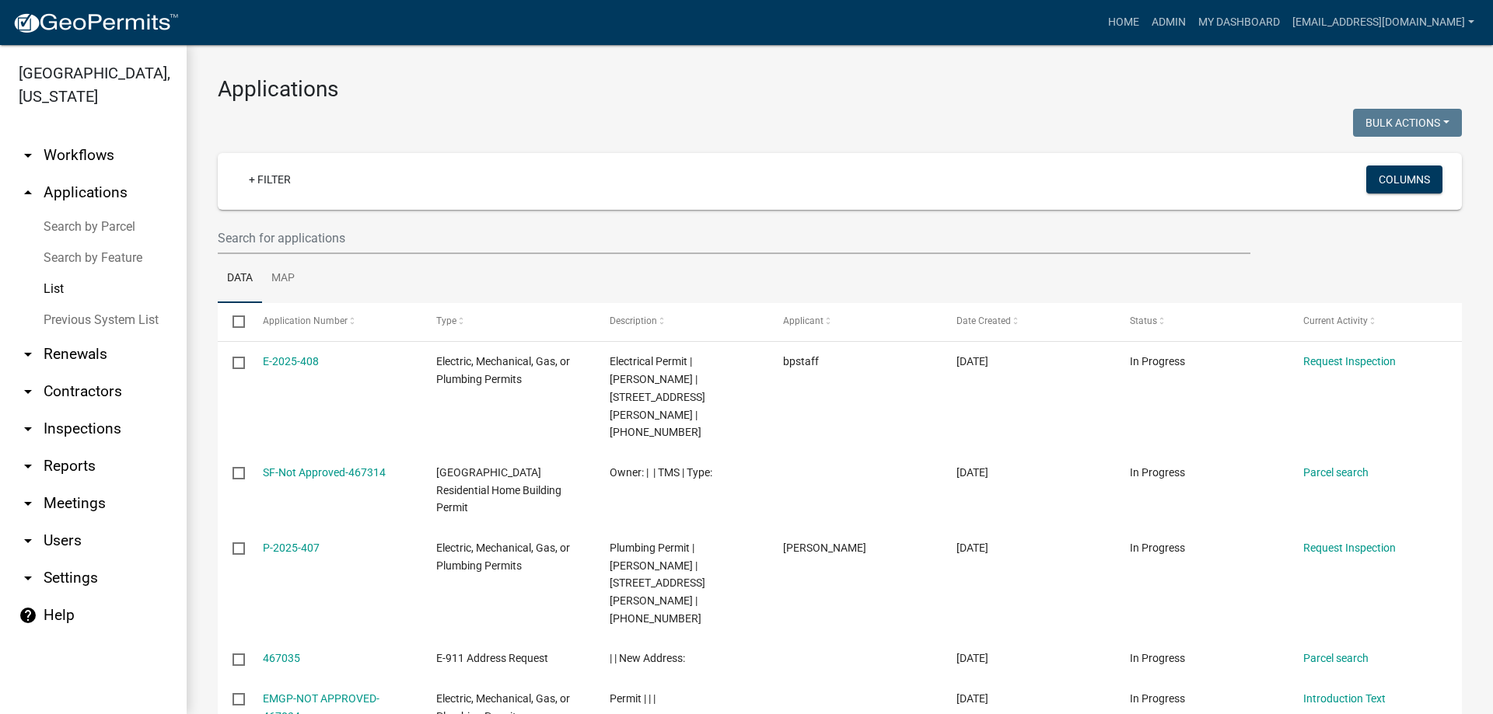
click at [58, 285] on link "List" at bounding box center [93, 289] width 187 height 31
click at [372, 244] on input "text" at bounding box center [734, 238] width 1032 height 32
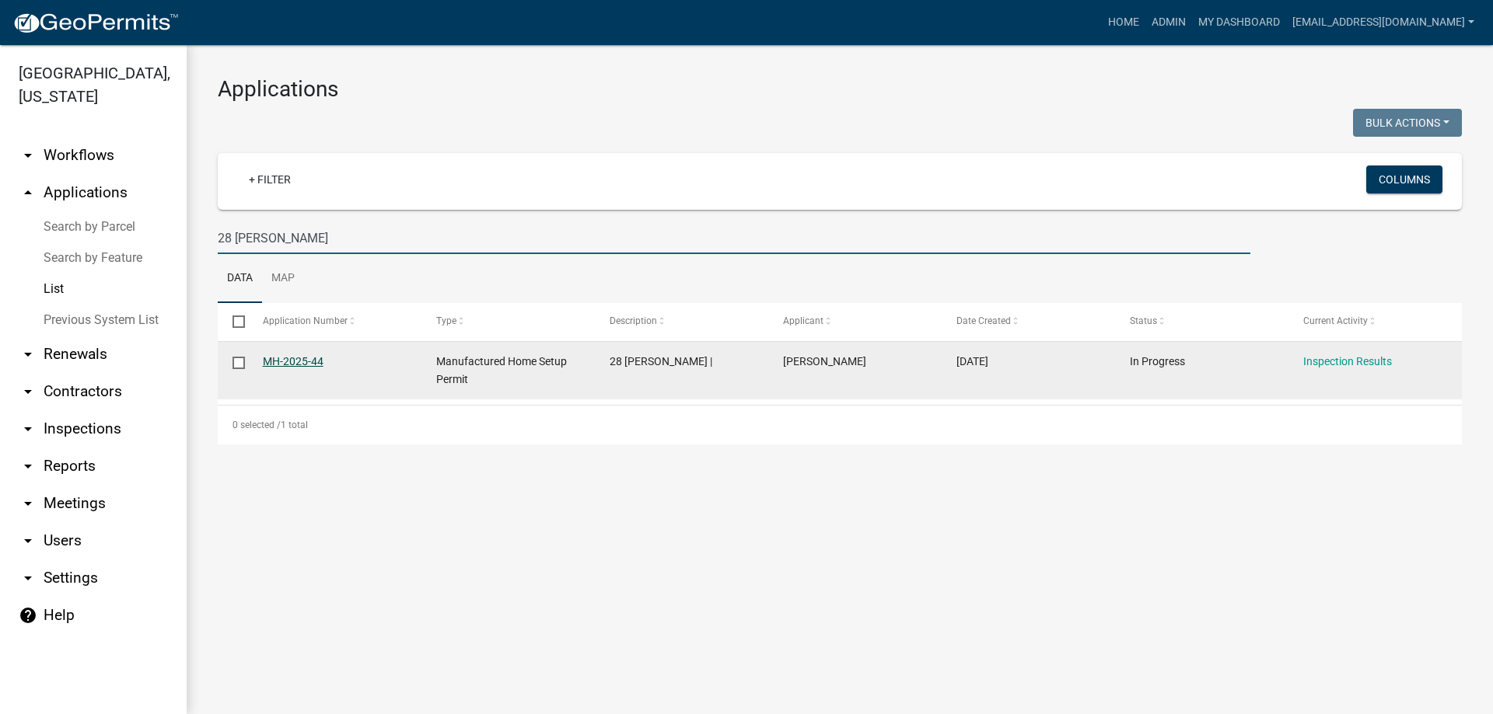
type input "28 [PERSON_NAME]"
click at [291, 361] on link "MH-2025-44" at bounding box center [293, 361] width 61 height 12
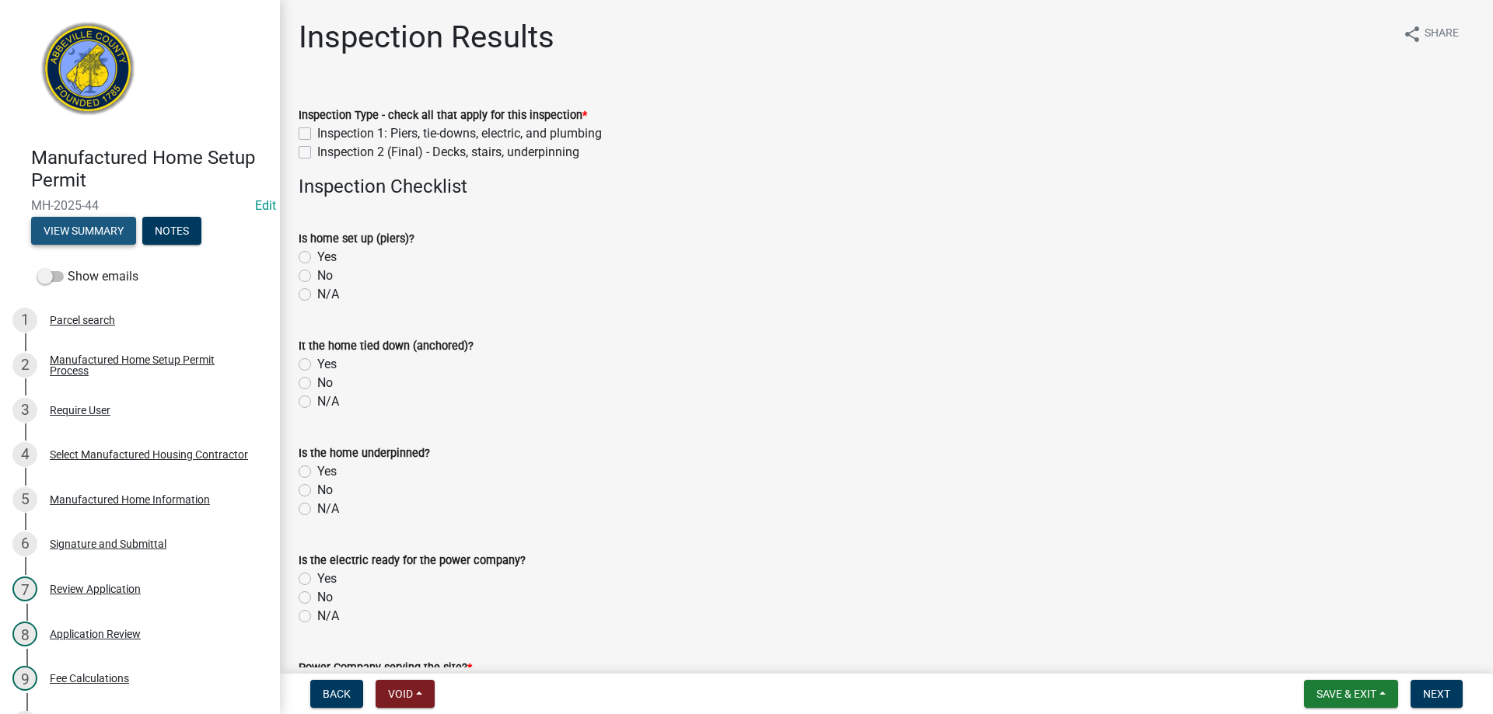
click at [101, 220] on button "View Summary" at bounding box center [83, 231] width 105 height 28
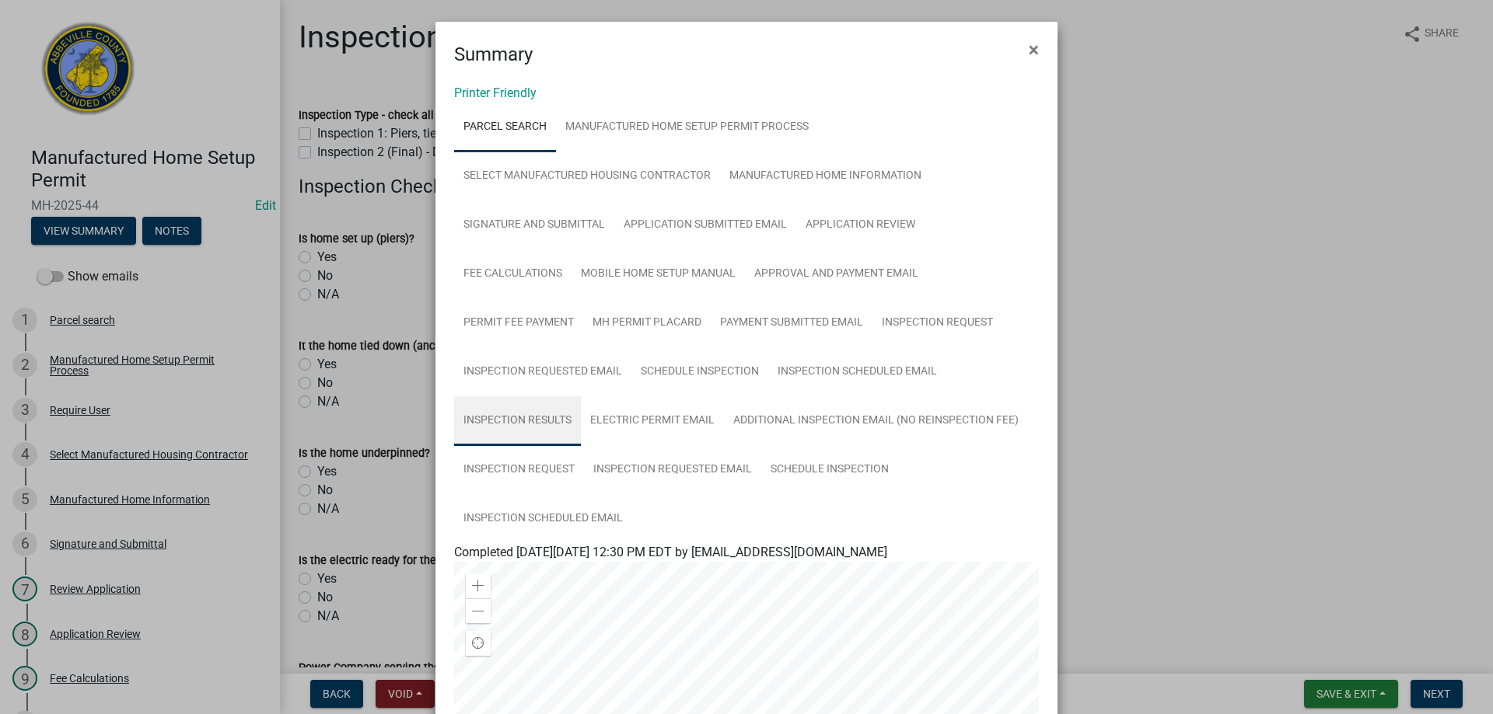
click at [530, 418] on link "Inspection Results" at bounding box center [517, 422] width 127 height 50
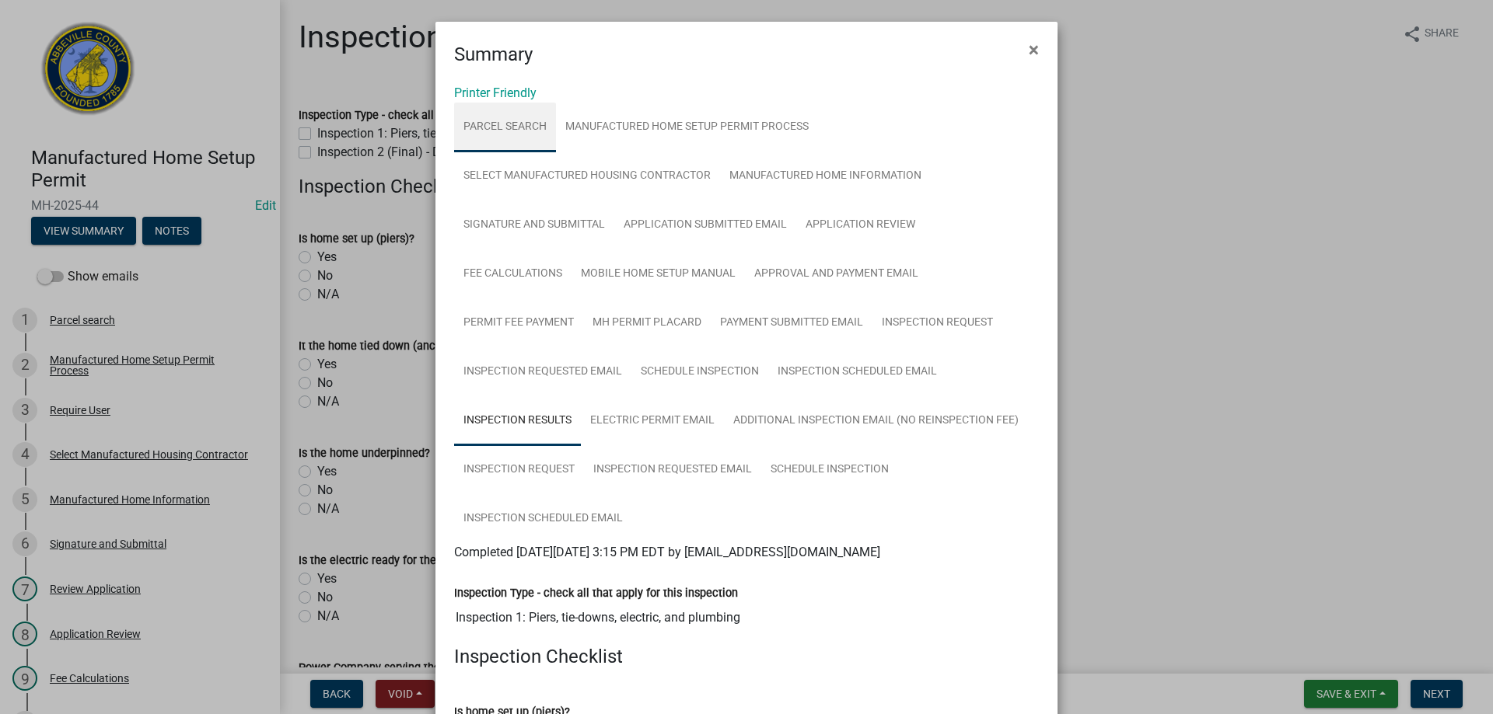
click at [500, 128] on link "Parcel search" at bounding box center [505, 128] width 102 height 50
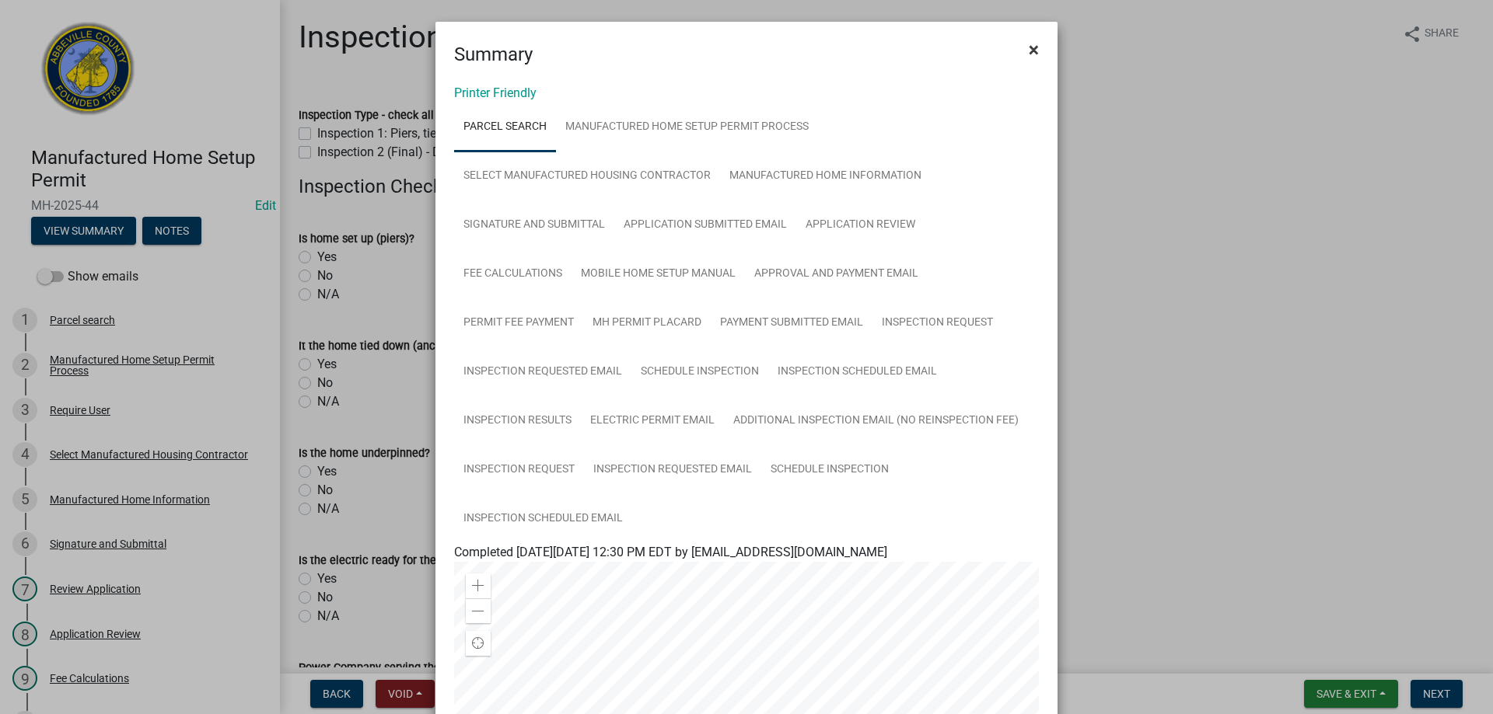
click at [1029, 49] on span "×" at bounding box center [1034, 50] width 10 height 22
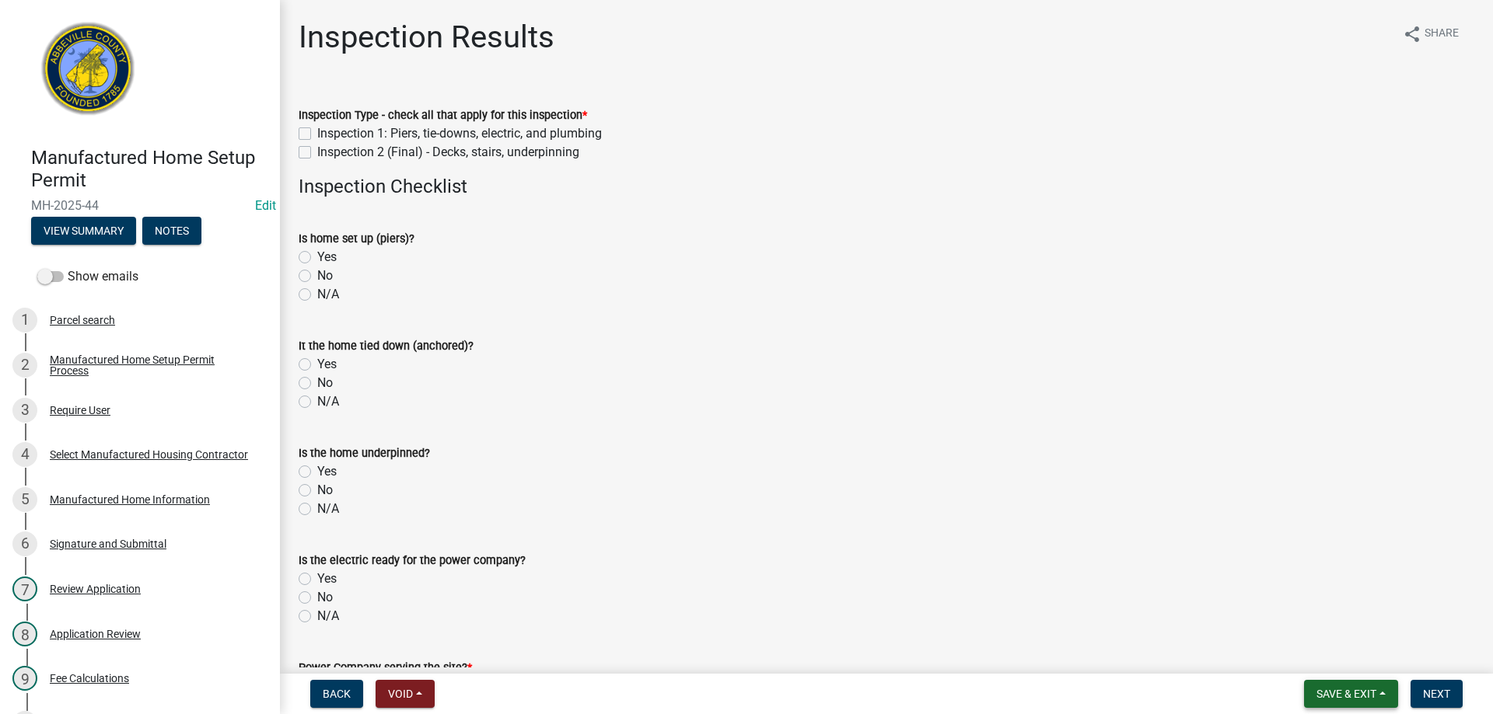
click at [1351, 692] on span "Save & Exit" at bounding box center [1346, 694] width 60 height 12
click at [1337, 651] on button "Save & Exit" at bounding box center [1335, 653] width 124 height 37
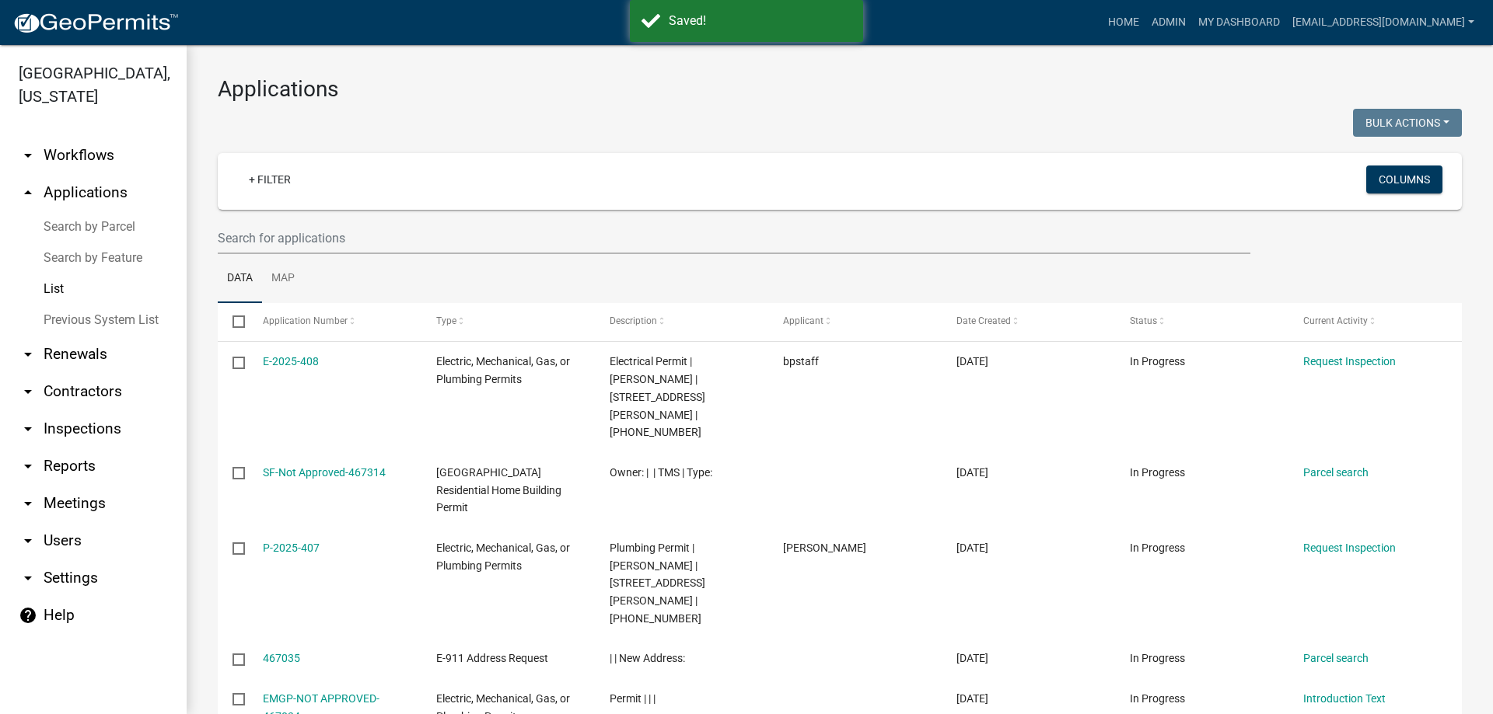
click at [61, 288] on link "List" at bounding box center [93, 289] width 187 height 31
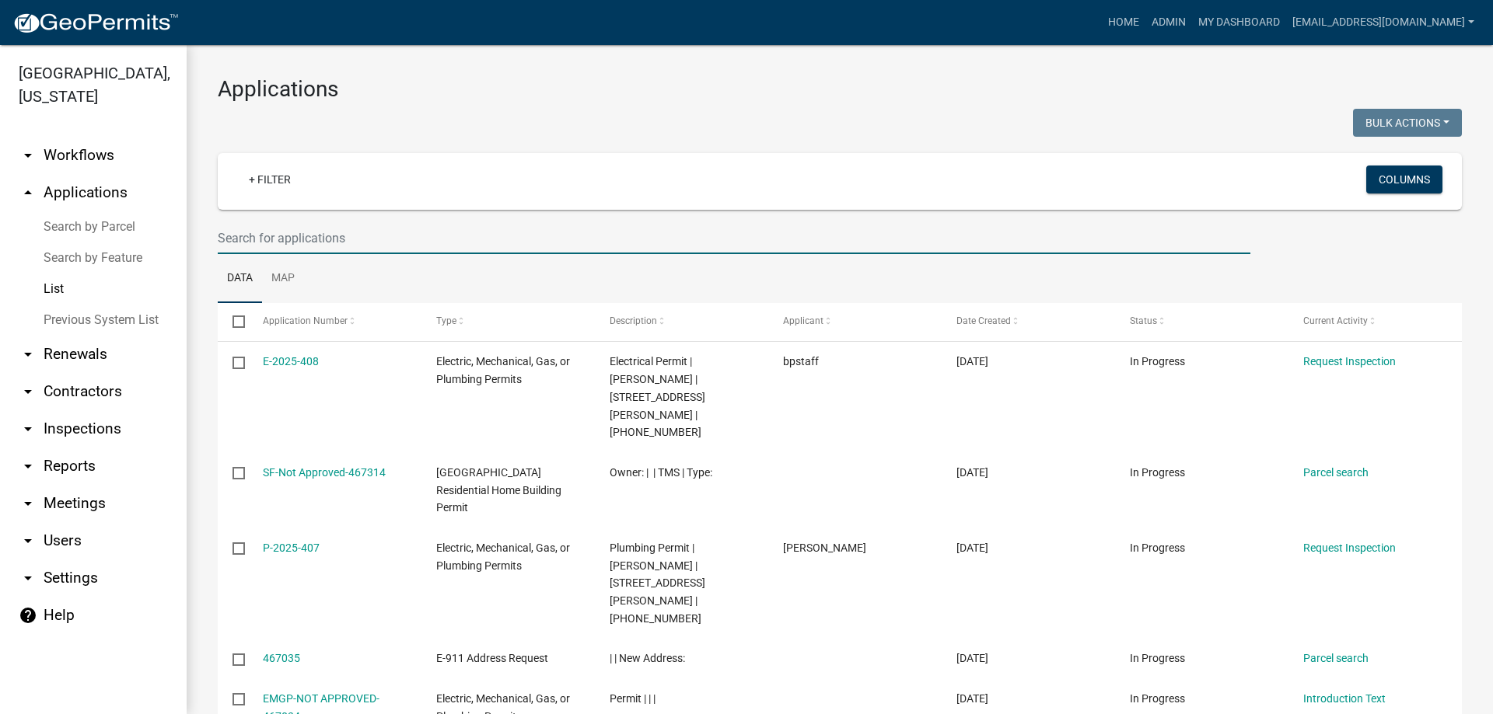
click at [355, 233] on input "text" at bounding box center [734, 238] width 1032 height 32
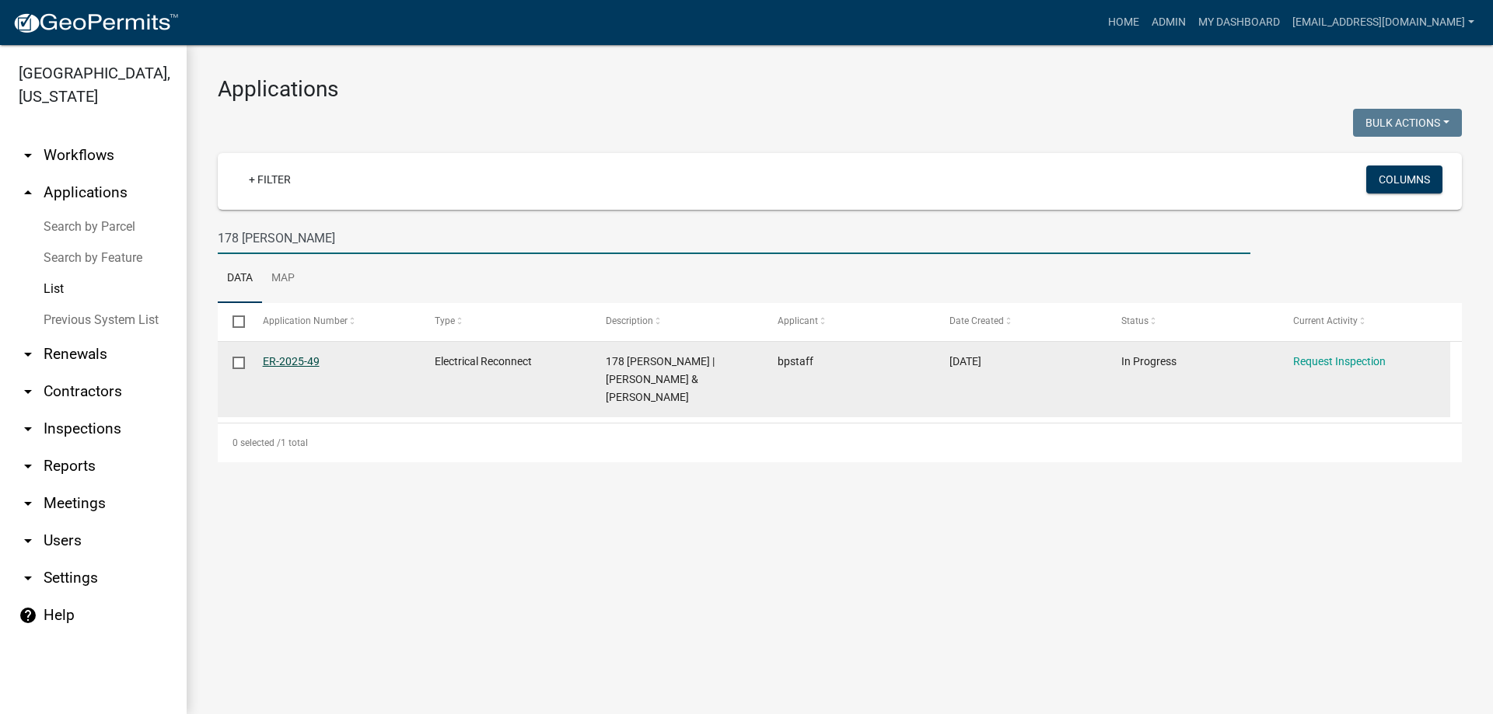
type input "178 [PERSON_NAME]"
click at [278, 362] on link "ER-2025-49" at bounding box center [291, 361] width 57 height 12
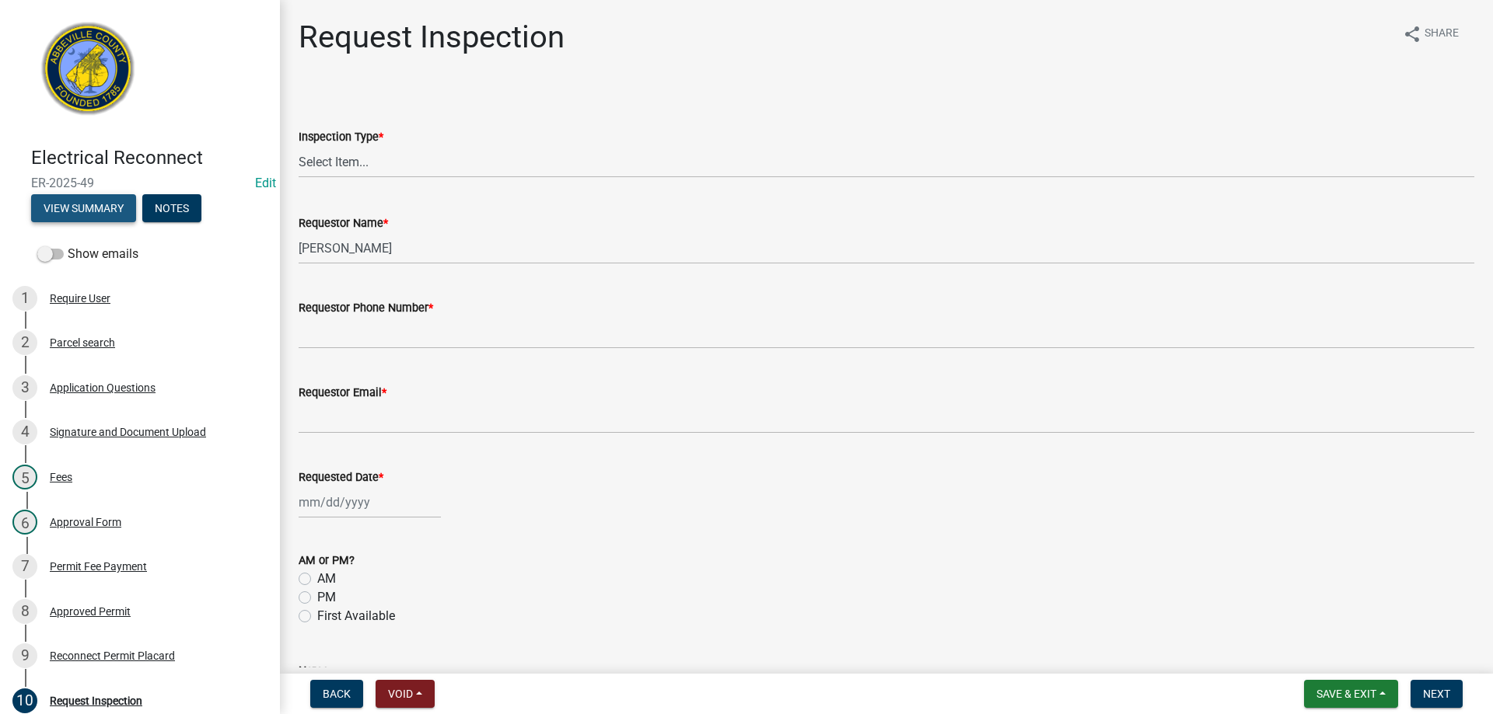
click at [119, 200] on button "View Summary" at bounding box center [83, 208] width 105 height 28
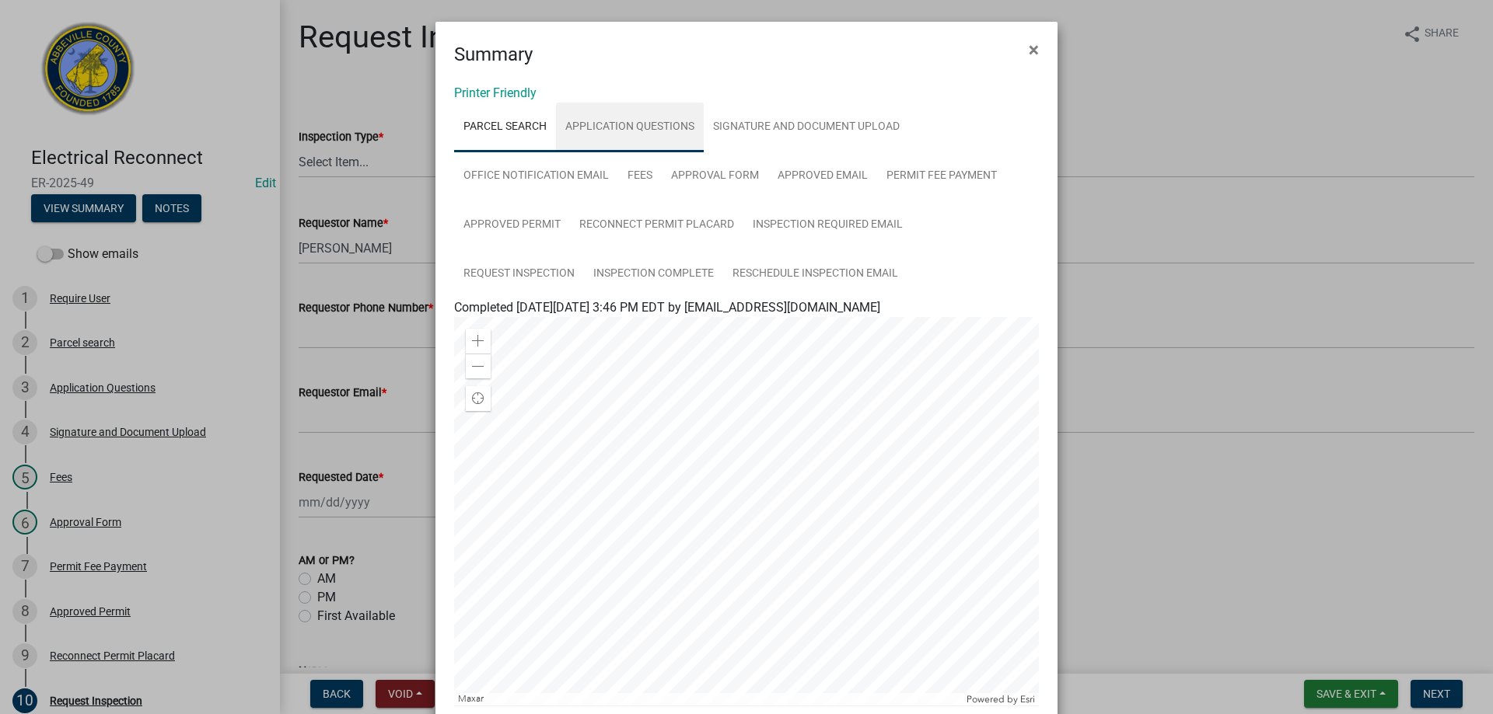
click at [636, 124] on link "Application Questions" at bounding box center [630, 128] width 148 height 50
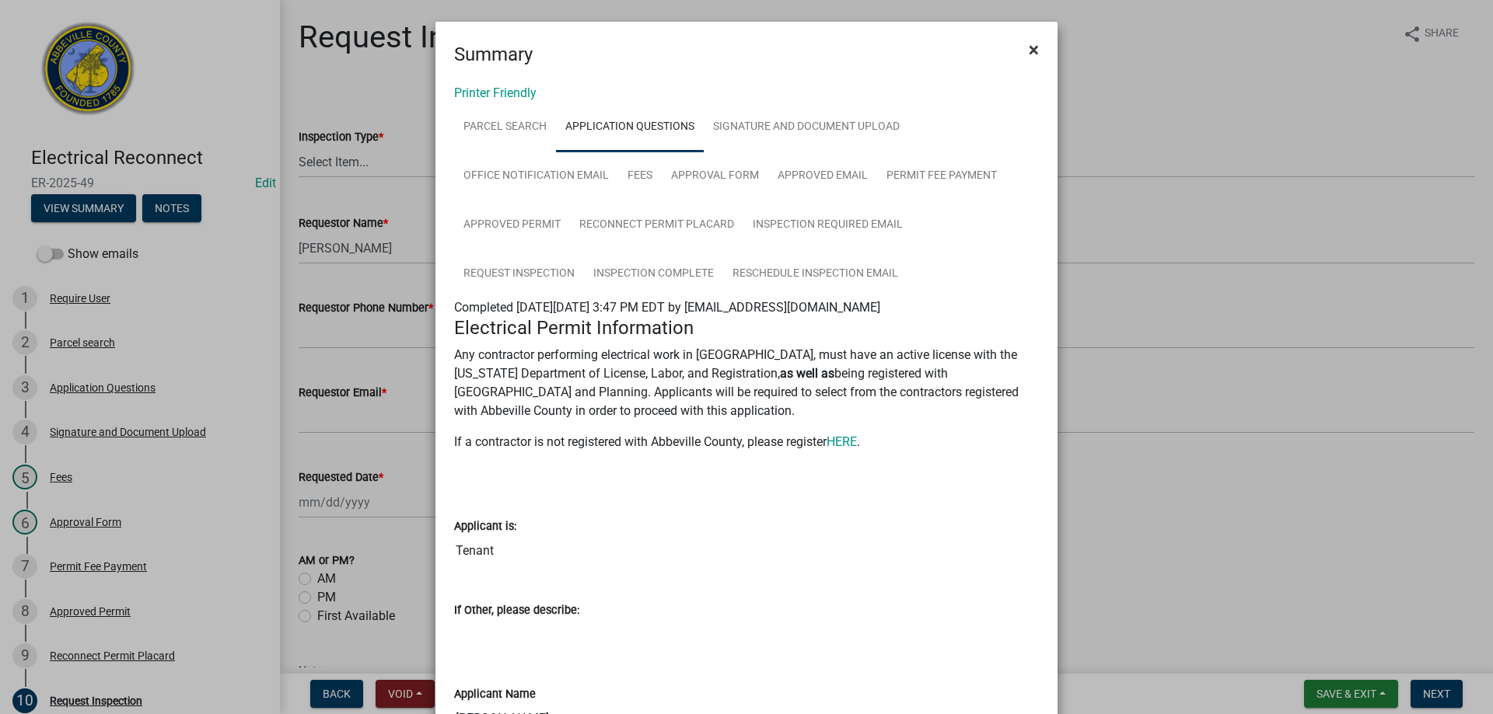
click at [1031, 47] on span "×" at bounding box center [1034, 50] width 10 height 22
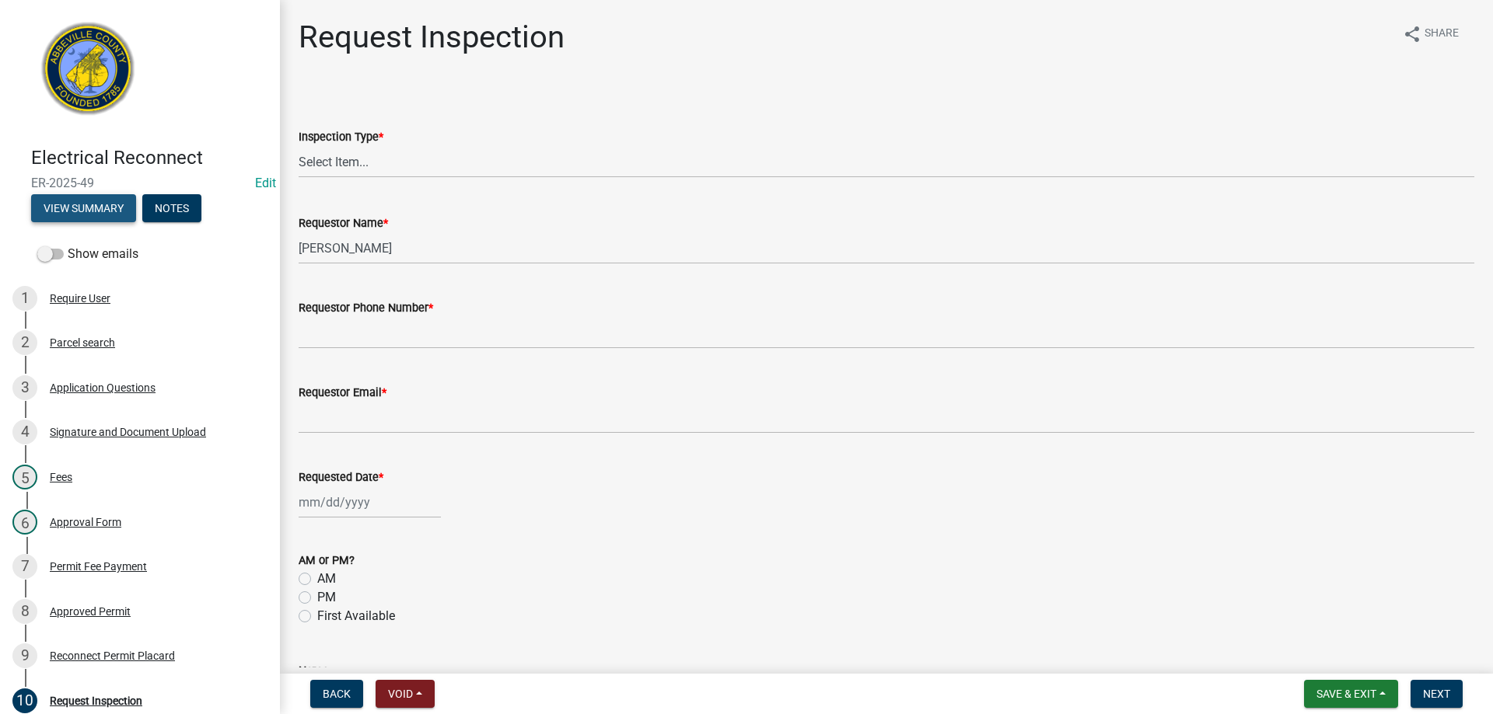
click at [92, 204] on button "View Summary" at bounding box center [83, 208] width 105 height 28
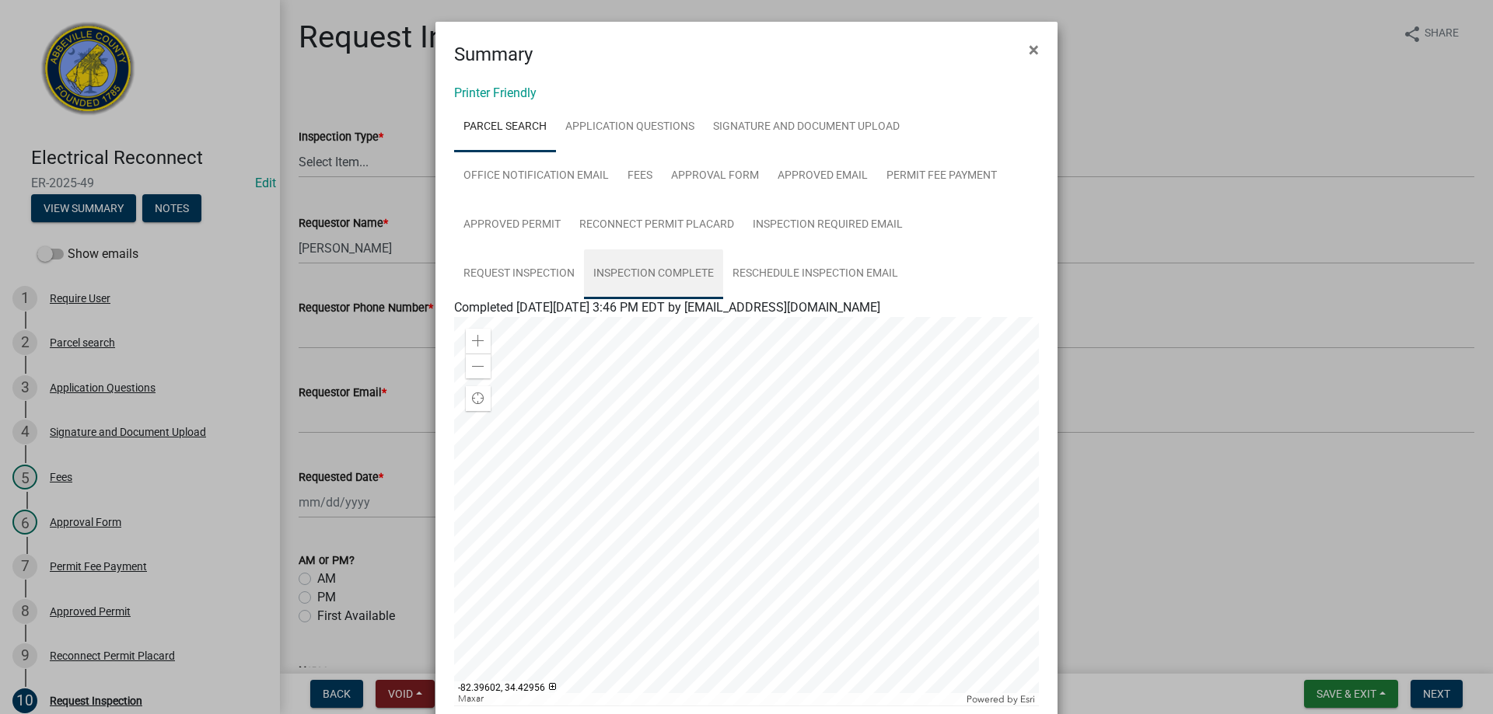
click at [634, 272] on link "Inspection Complete" at bounding box center [653, 275] width 139 height 50
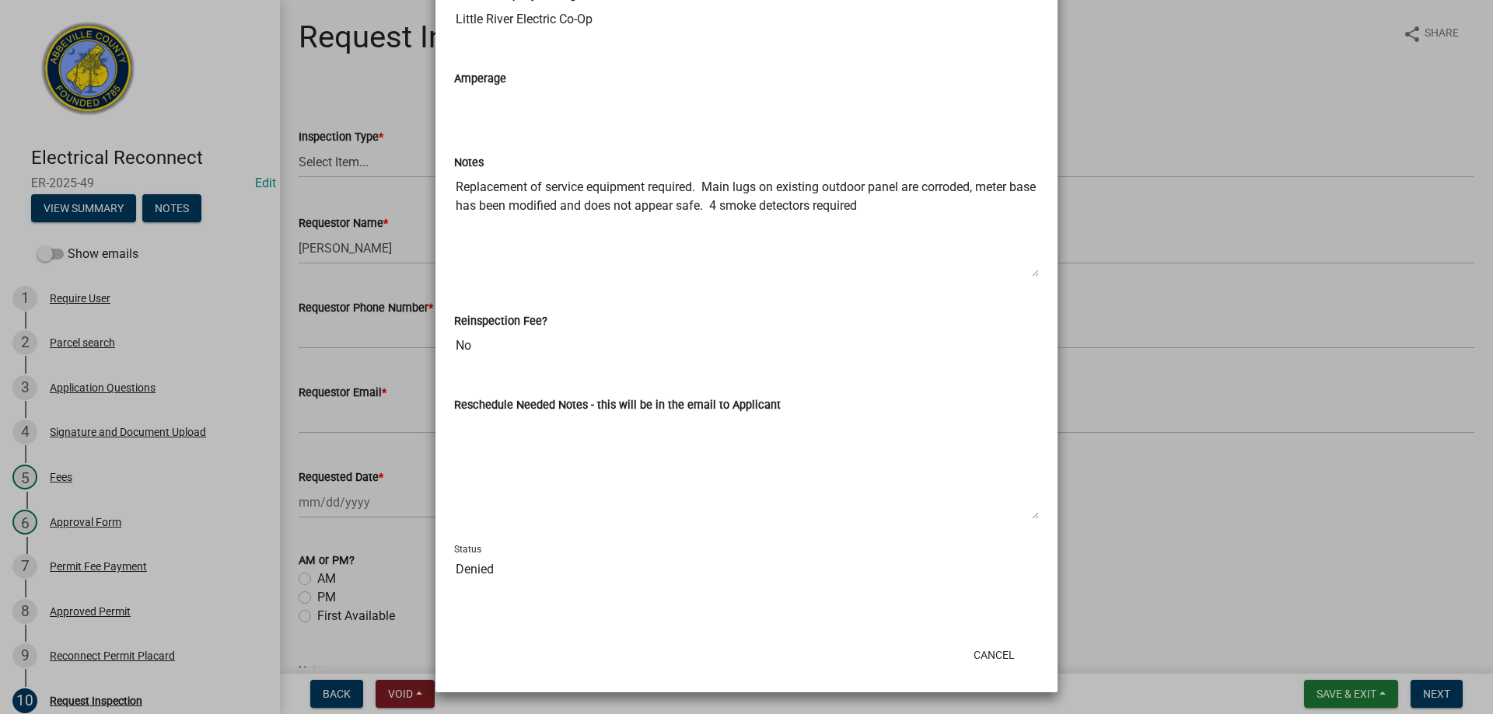
scroll to position [553, 0]
click at [986, 659] on button "Cancel" at bounding box center [994, 655] width 66 height 28
